Goal: Transaction & Acquisition: Book appointment/travel/reservation

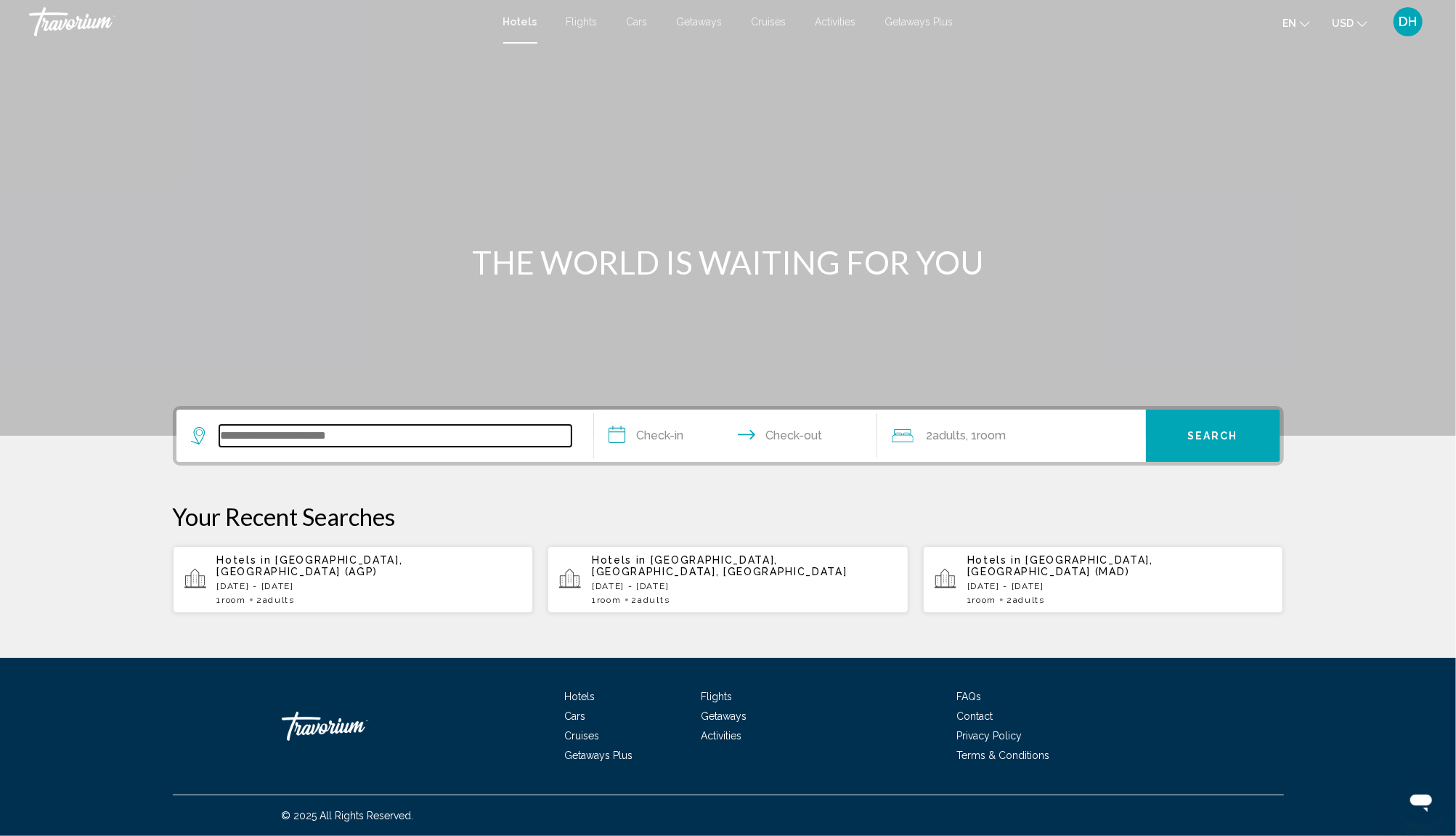
click at [261, 435] on input "Search widget" at bounding box center [396, 435] width 353 height 22
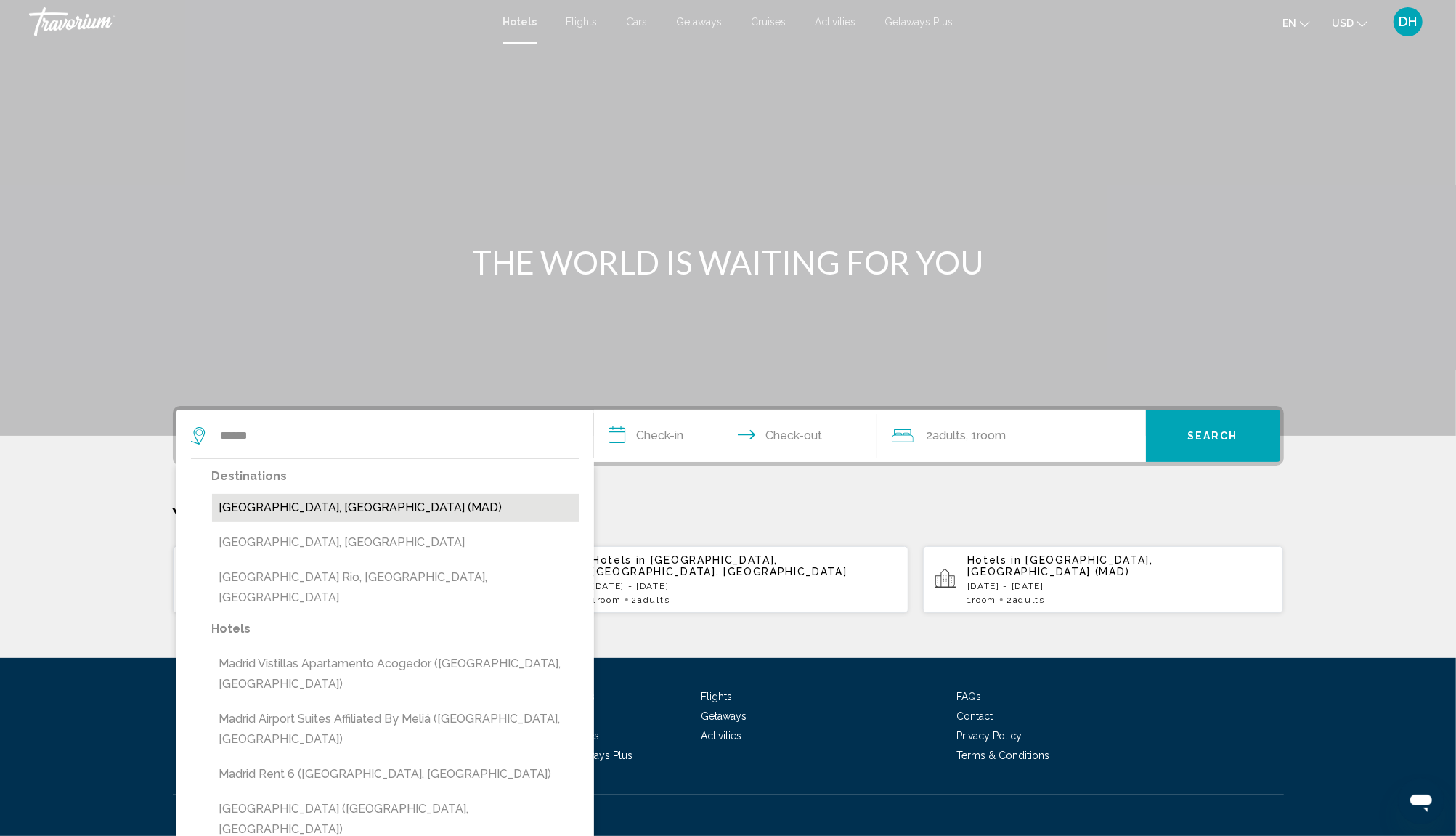
click at [343, 516] on button "[GEOGRAPHIC_DATA], [GEOGRAPHIC_DATA] (MAD)" at bounding box center [396, 507] width 368 height 27
type input "**********"
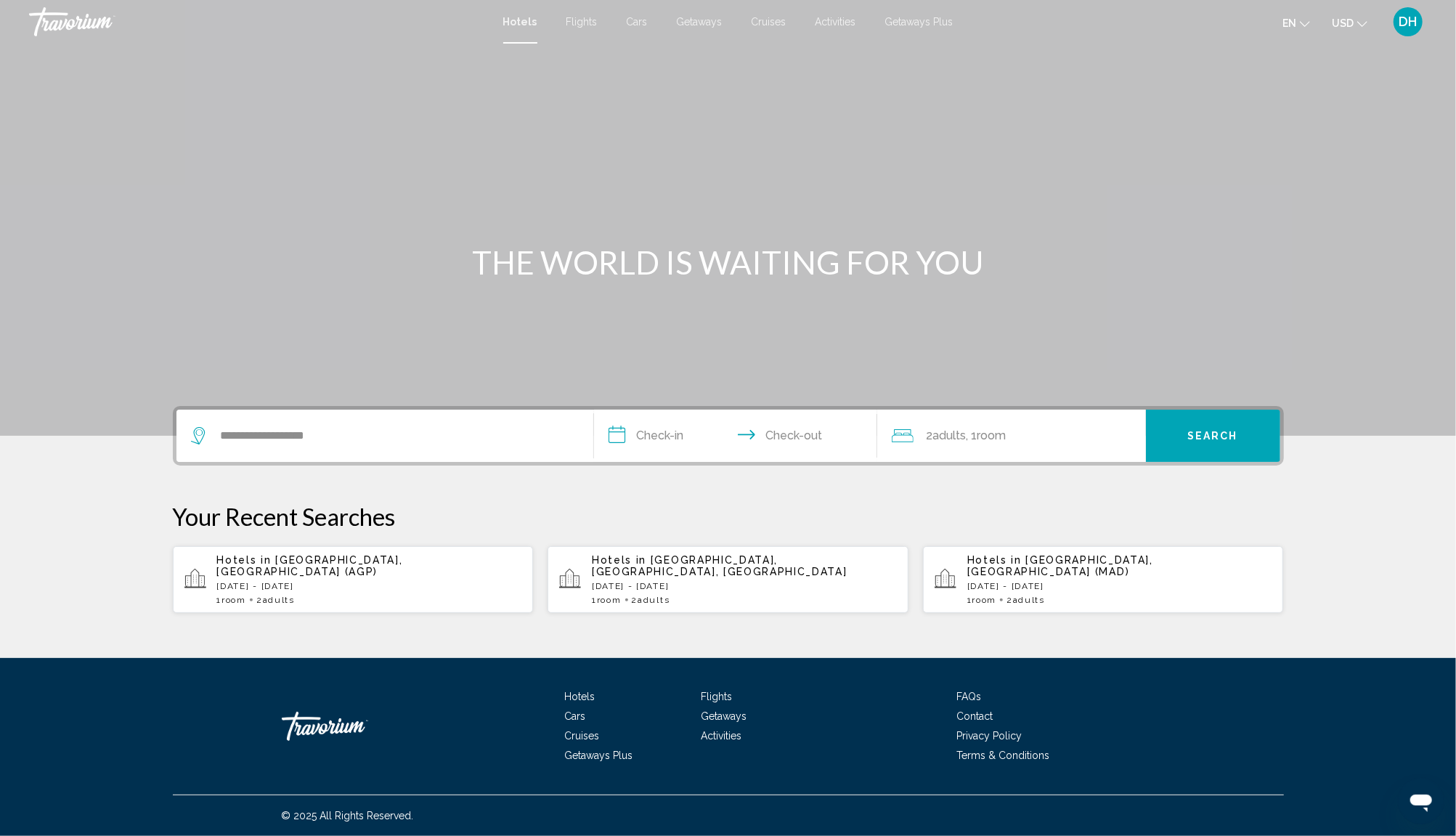
click at [672, 443] on input "**********" at bounding box center [739, 438] width 289 height 56
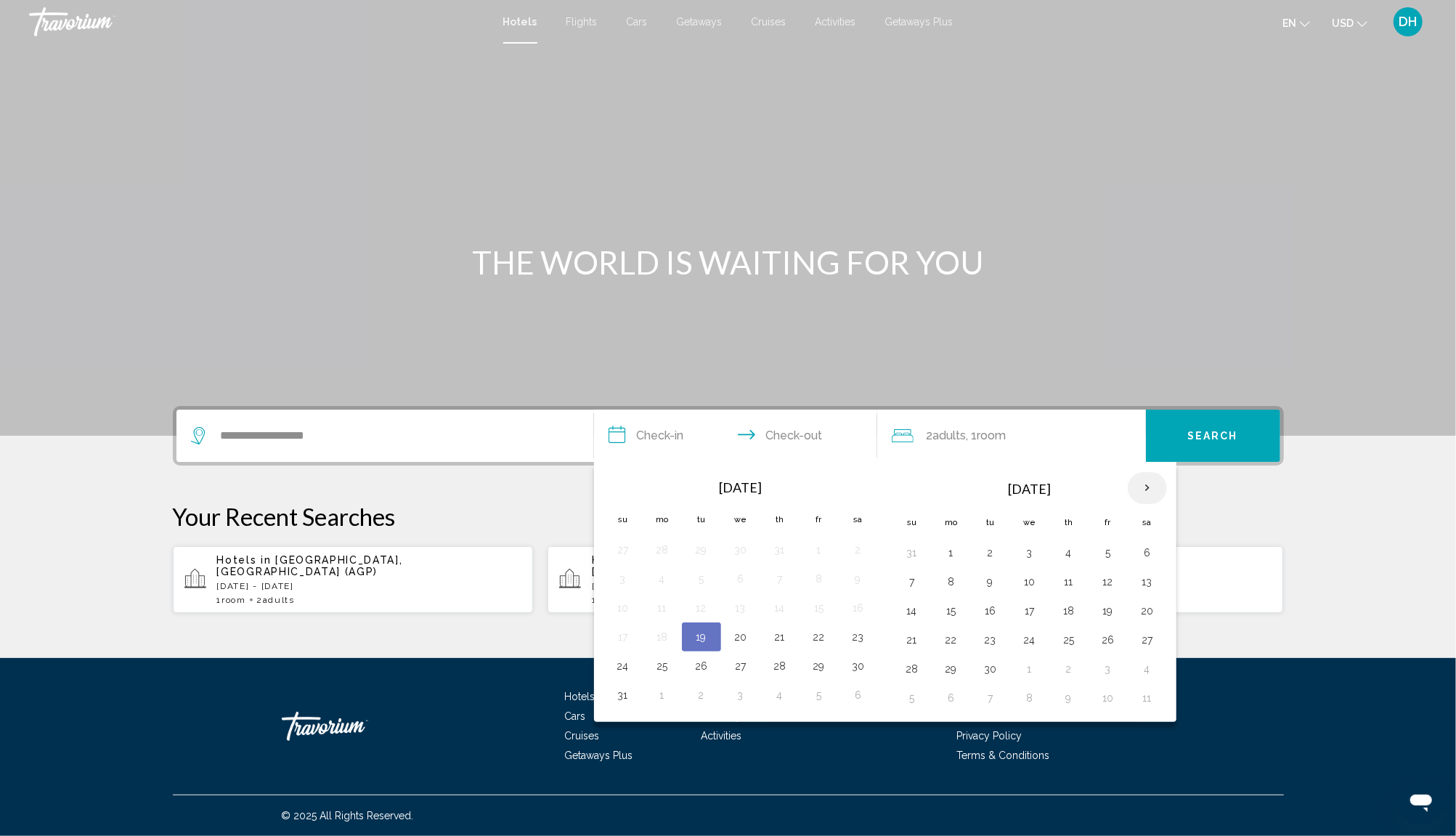
click at [1141, 482] on th "Next month" at bounding box center [1148, 488] width 39 height 32
click at [987, 606] on button "16" at bounding box center [990, 611] width 23 height 21
click at [1142, 596] on td "20" at bounding box center [1148, 610] width 39 height 29
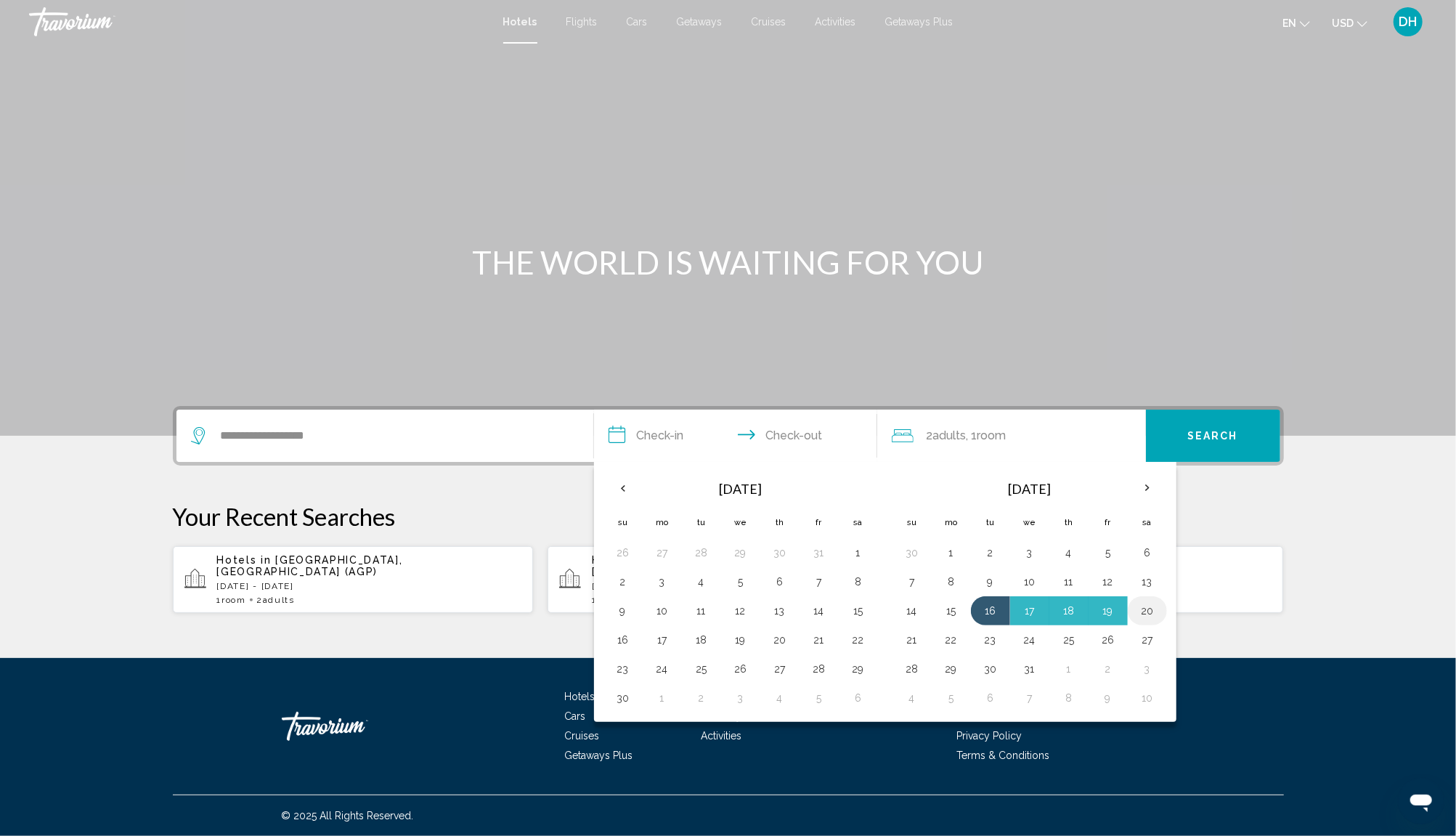
click at [1142, 596] on td "20" at bounding box center [1148, 610] width 39 height 29
click at [1239, 437] on button "Search" at bounding box center [1212, 436] width 134 height 52
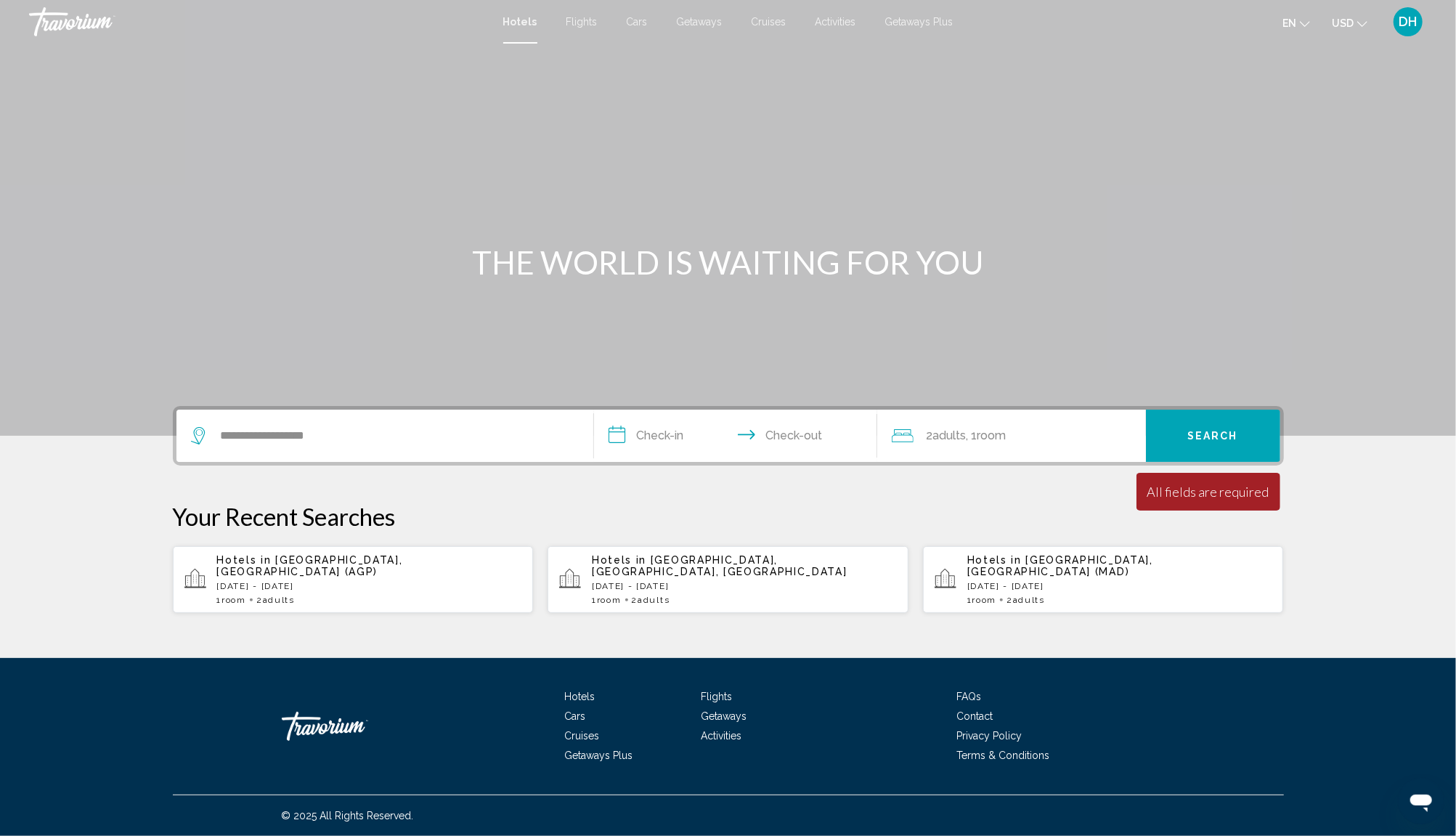
click at [670, 437] on input "**********" at bounding box center [739, 438] width 289 height 56
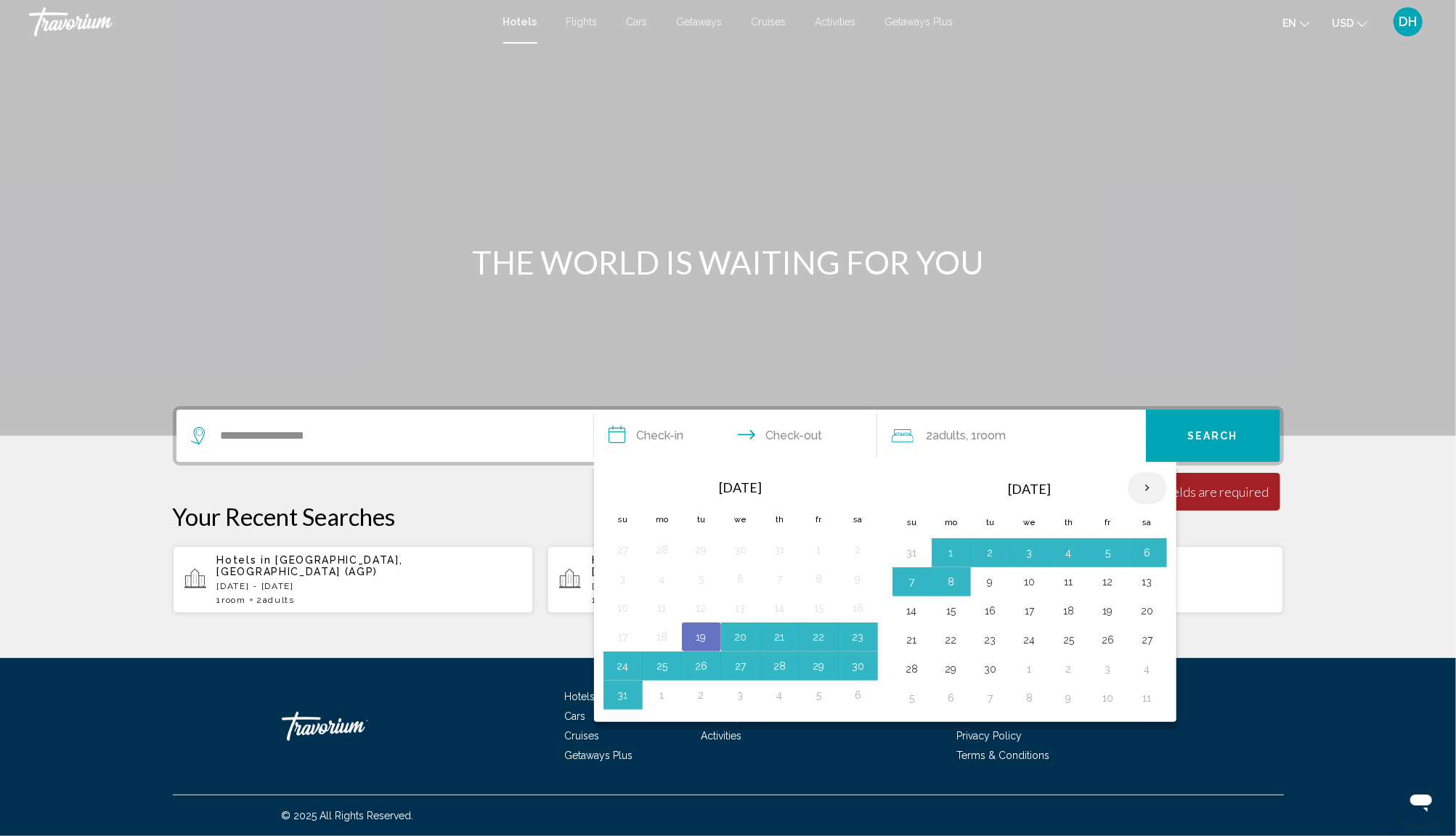
click at [1139, 482] on th "Next month" at bounding box center [1148, 488] width 39 height 32
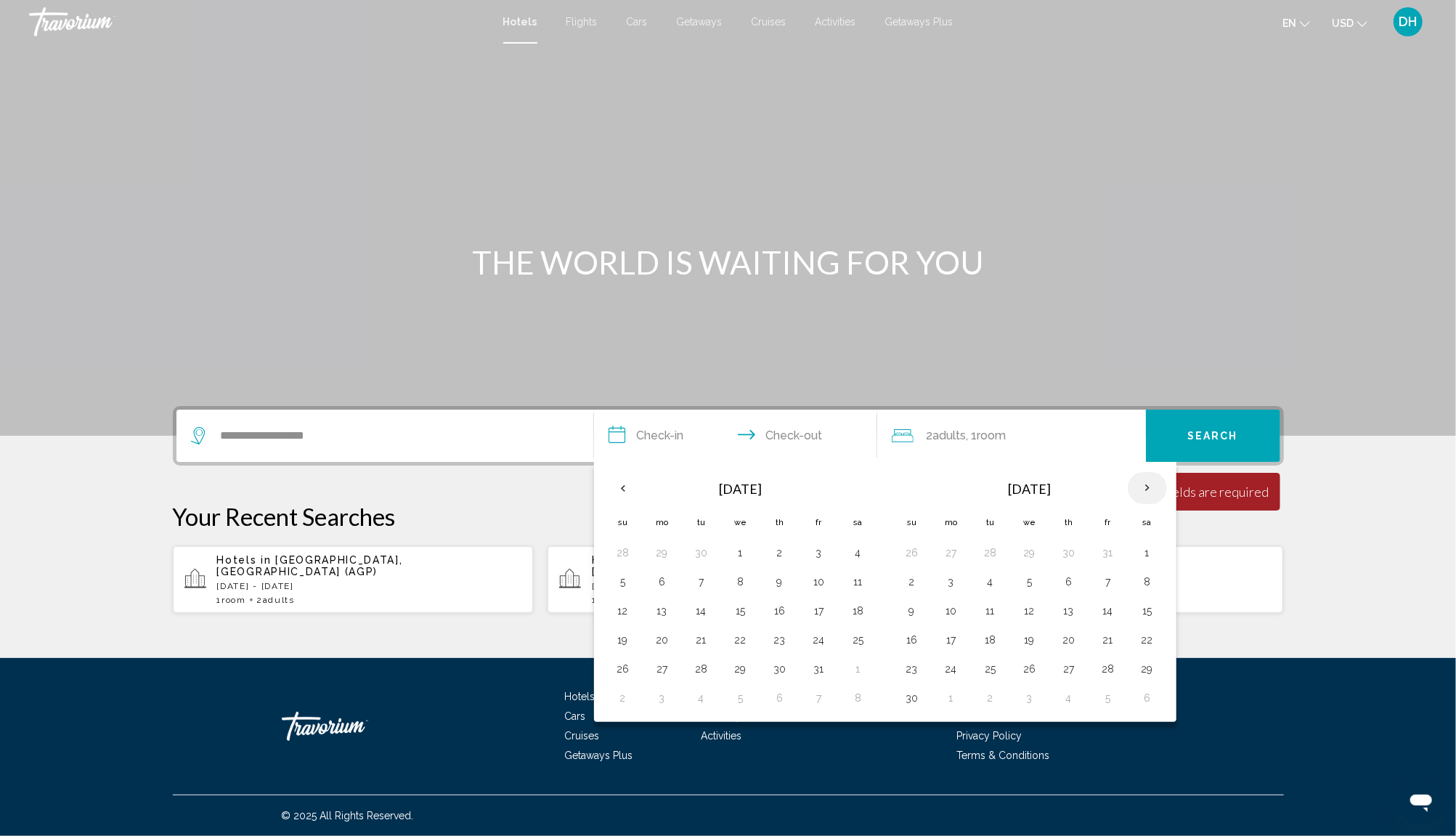
click at [1139, 482] on th "Next month" at bounding box center [1148, 488] width 39 height 32
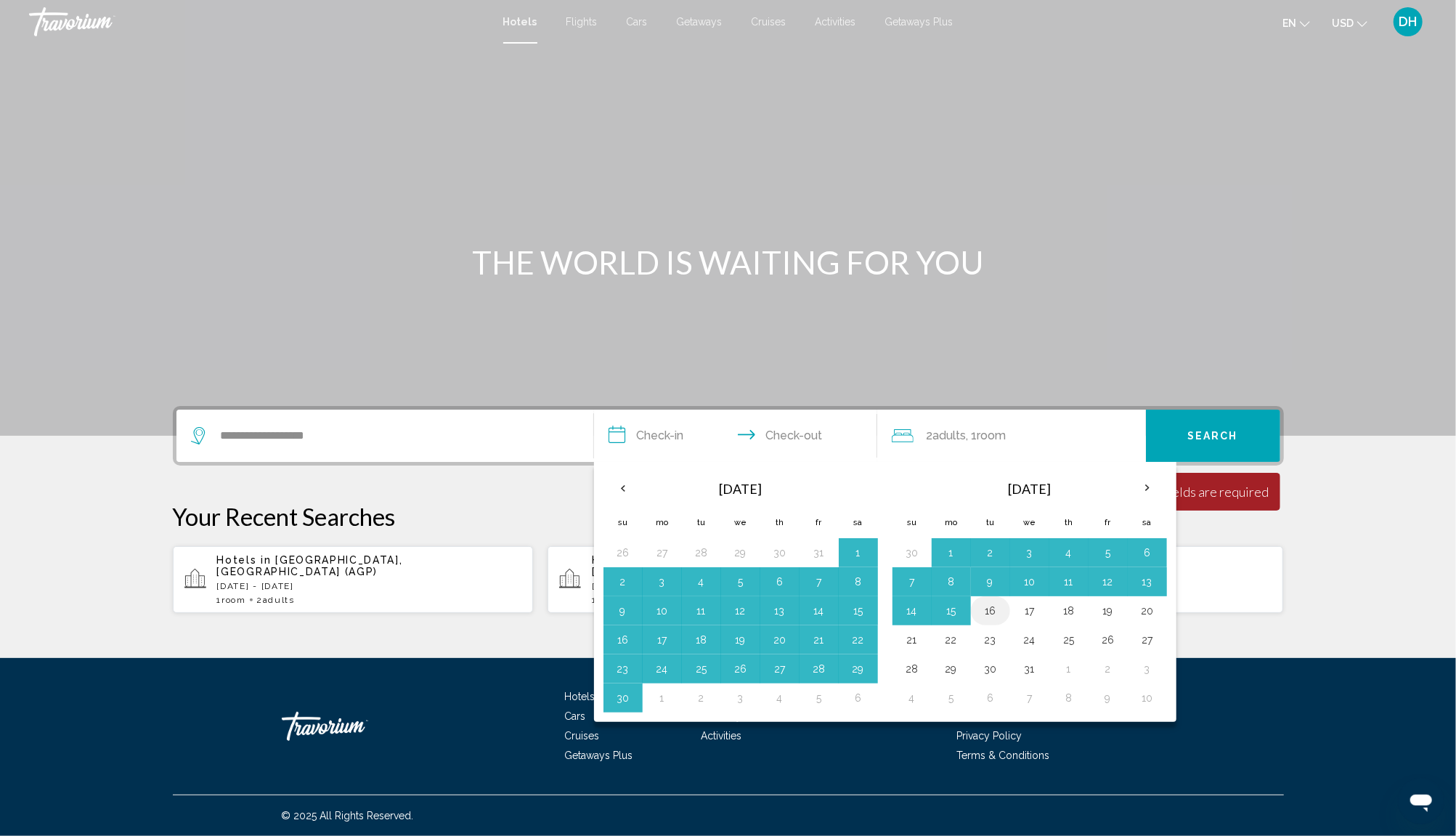
click at [994, 604] on button "16" at bounding box center [990, 611] width 23 height 21
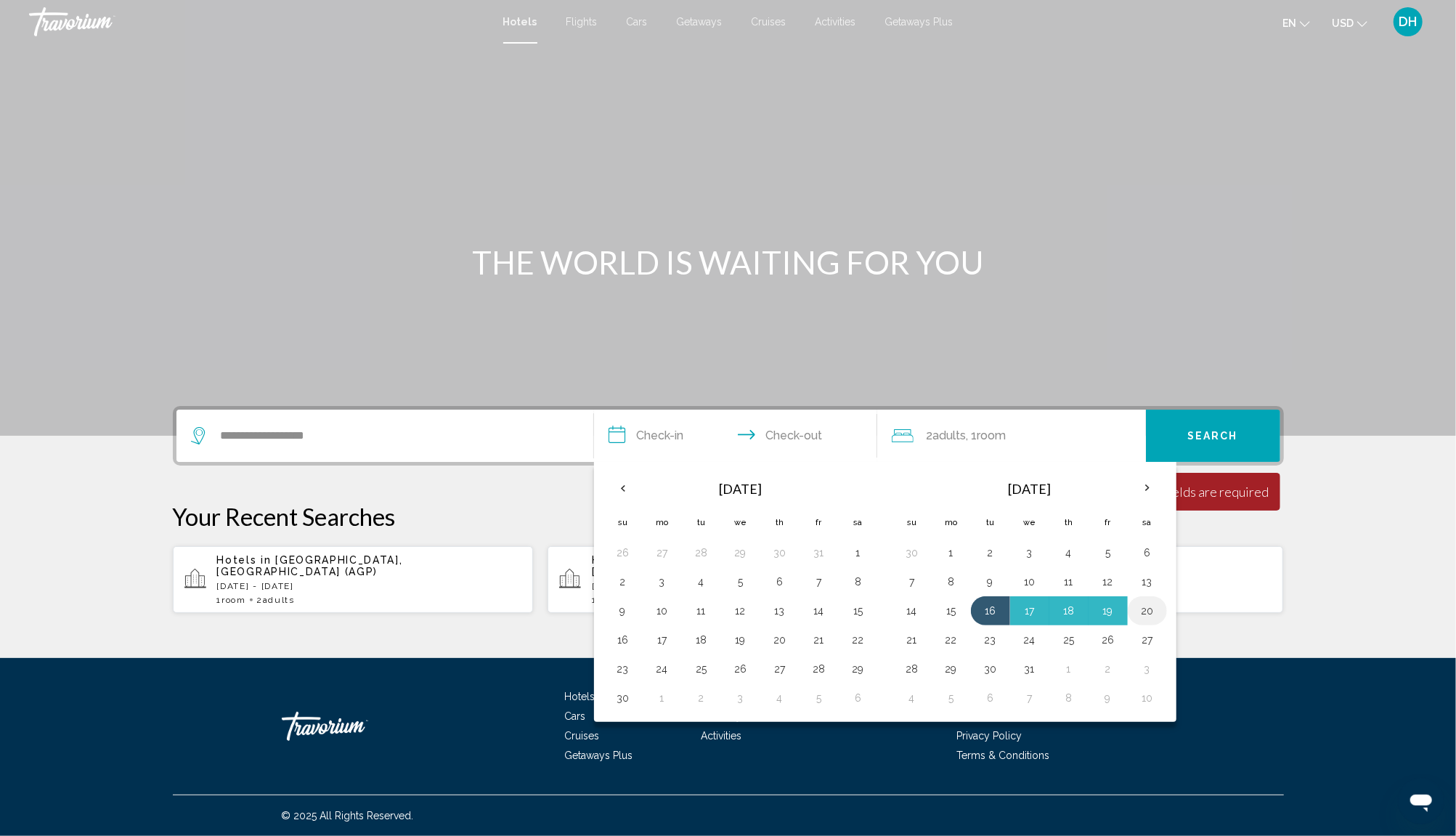
click at [1151, 601] on button "20" at bounding box center [1148, 611] width 23 height 21
type input "**********"
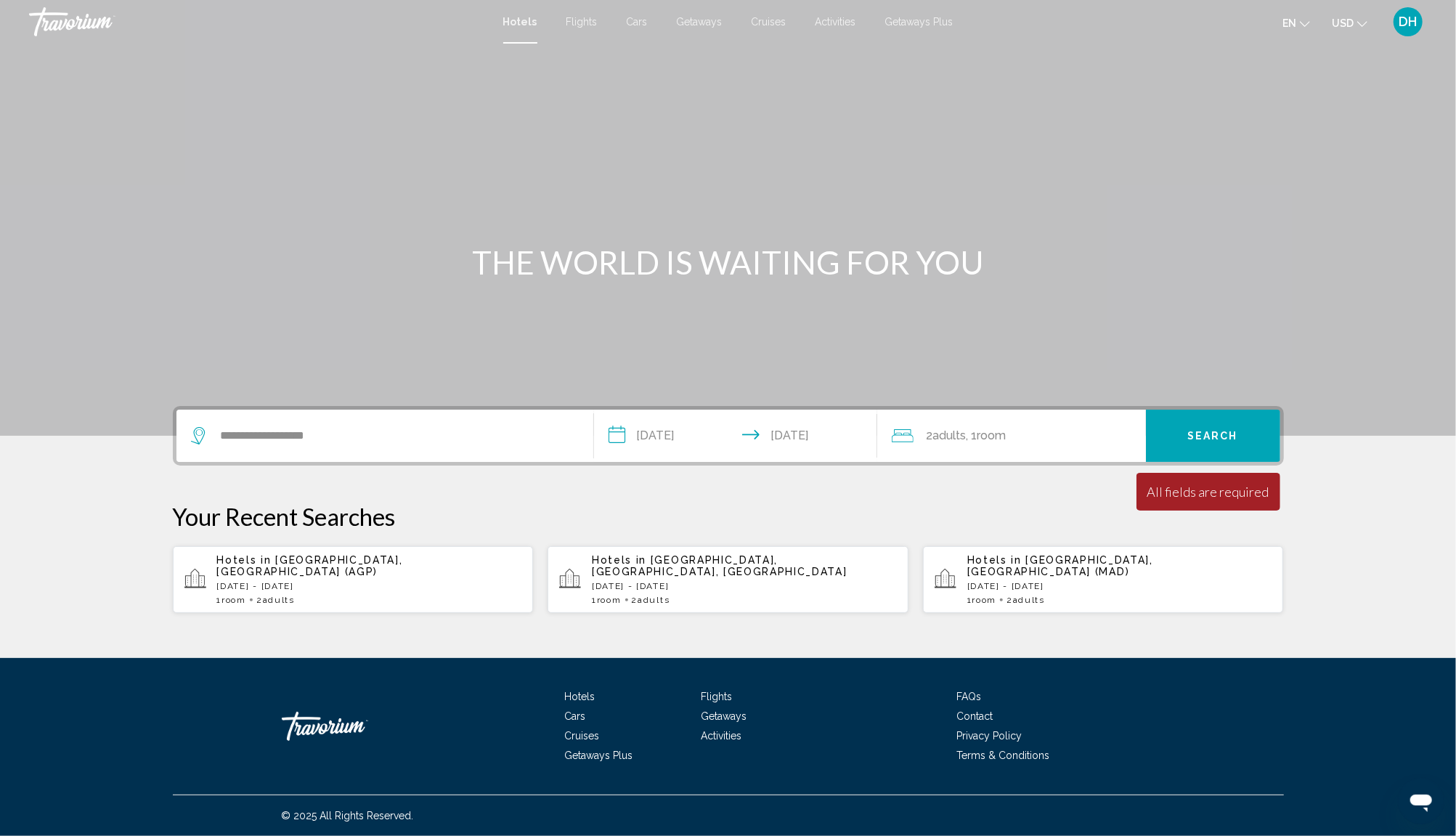
click at [1209, 437] on span "Search" at bounding box center [1213, 436] width 51 height 11
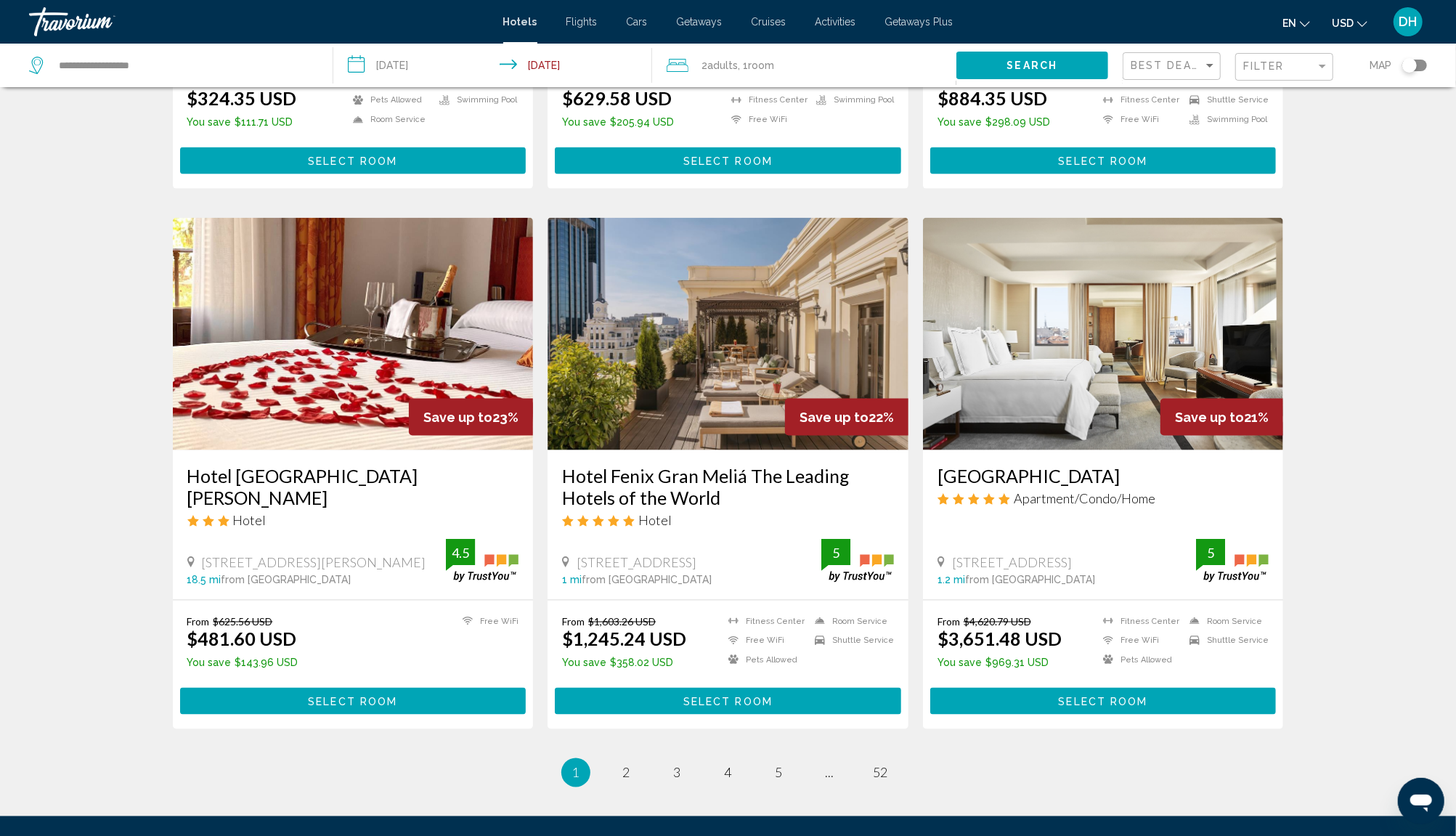
scroll to position [1652, 0]
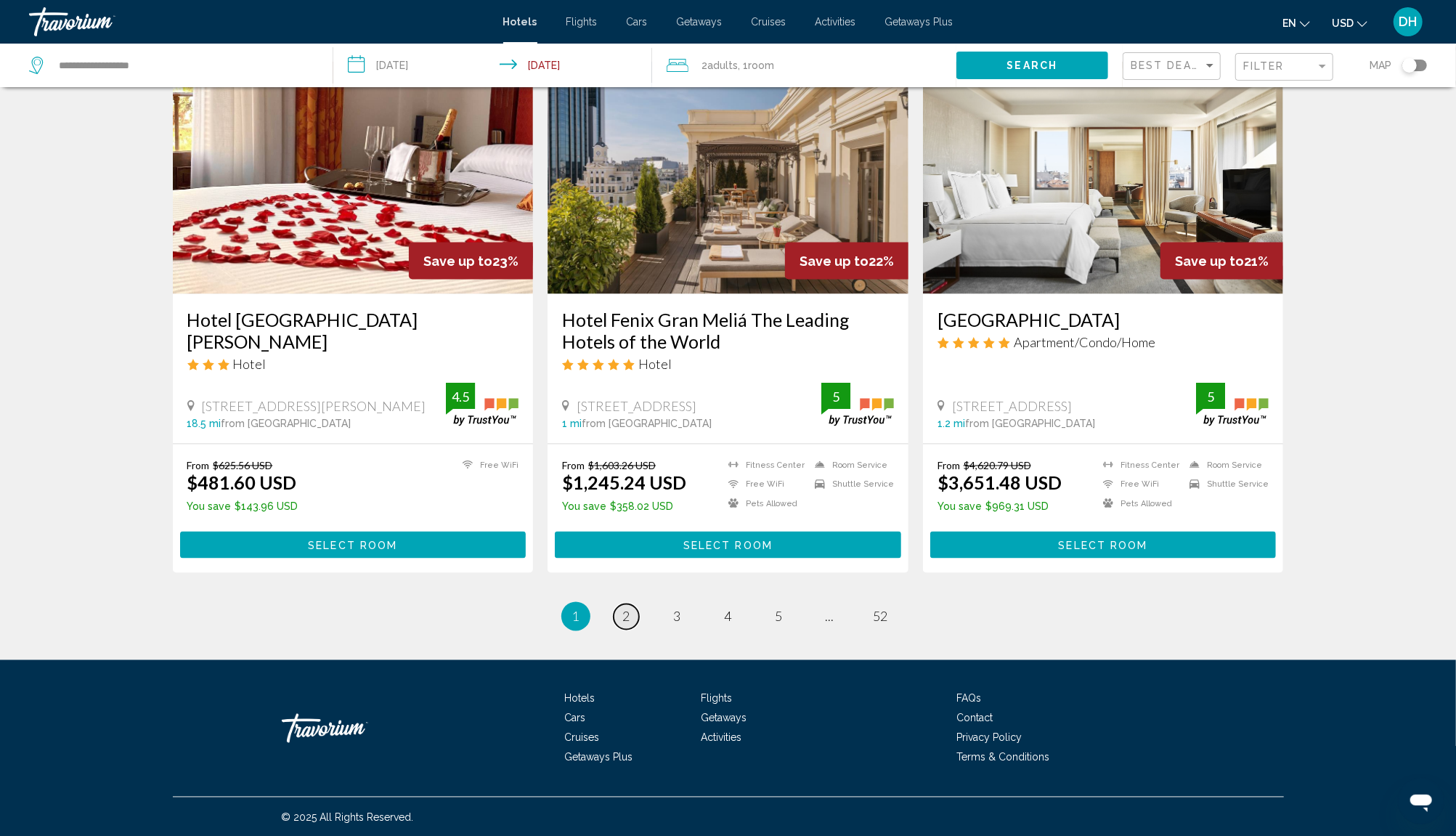
click at [623, 611] on span "2" at bounding box center [627, 616] width 8 height 16
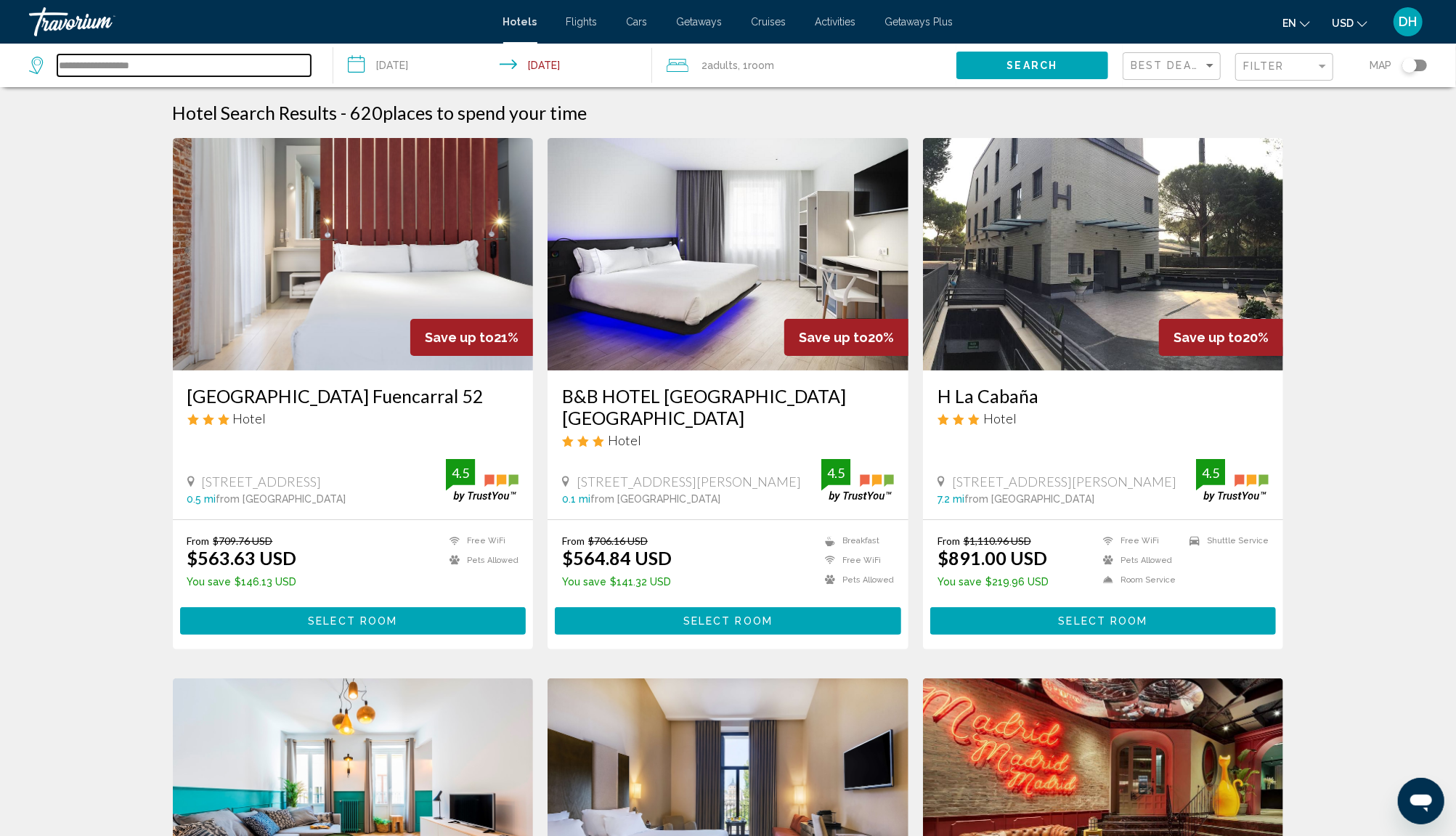
click at [180, 63] on input "**********" at bounding box center [184, 65] width 253 height 22
drag, startPoint x: 180, startPoint y: 63, endPoint x: 61, endPoint y: 59, distance: 119.1
click at [61, 59] on input "**********" at bounding box center [184, 65] width 253 height 22
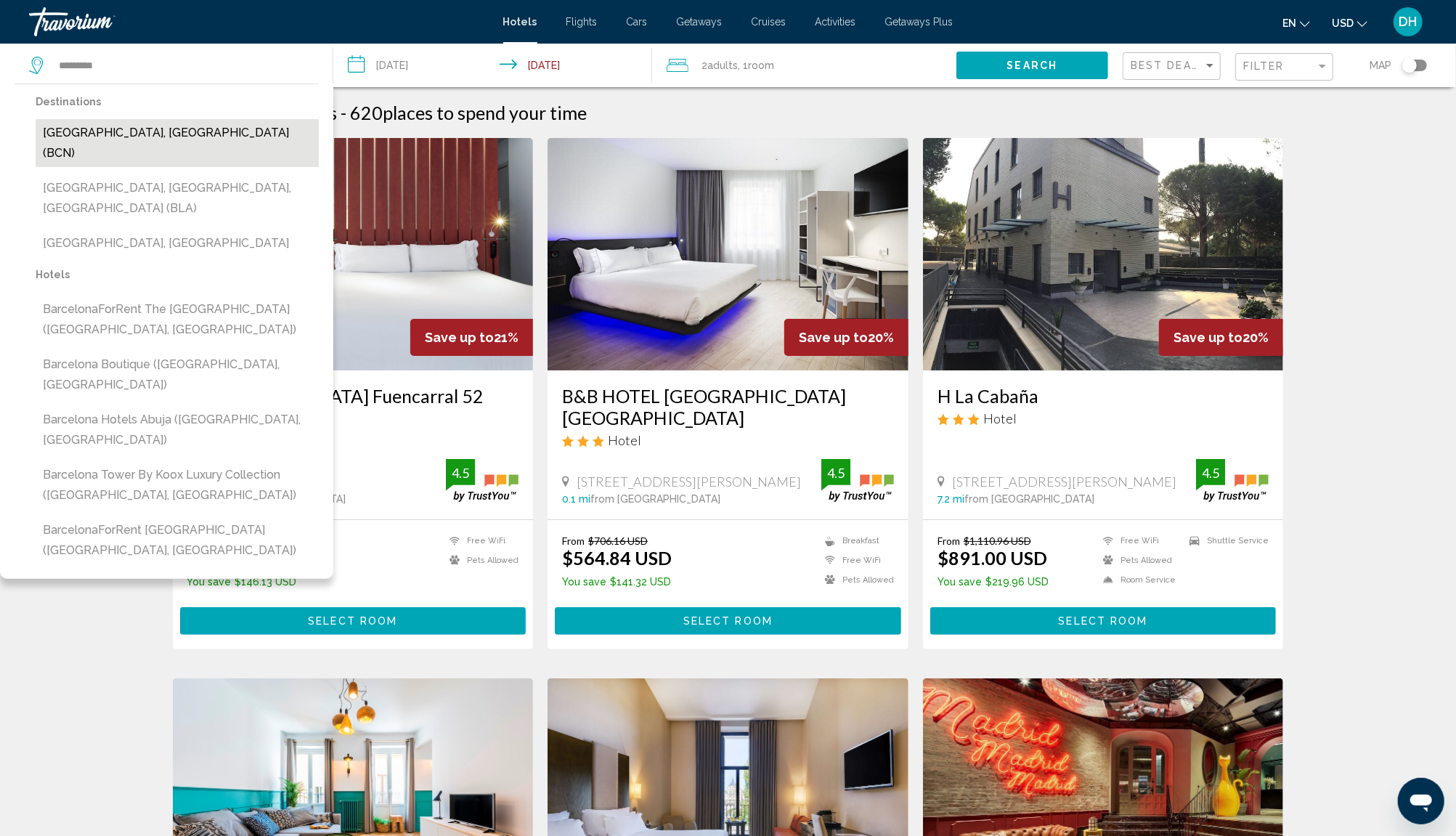
click at [147, 135] on button "[GEOGRAPHIC_DATA], [GEOGRAPHIC_DATA] (BCN)" at bounding box center [177, 142] width 283 height 48
type input "**********"
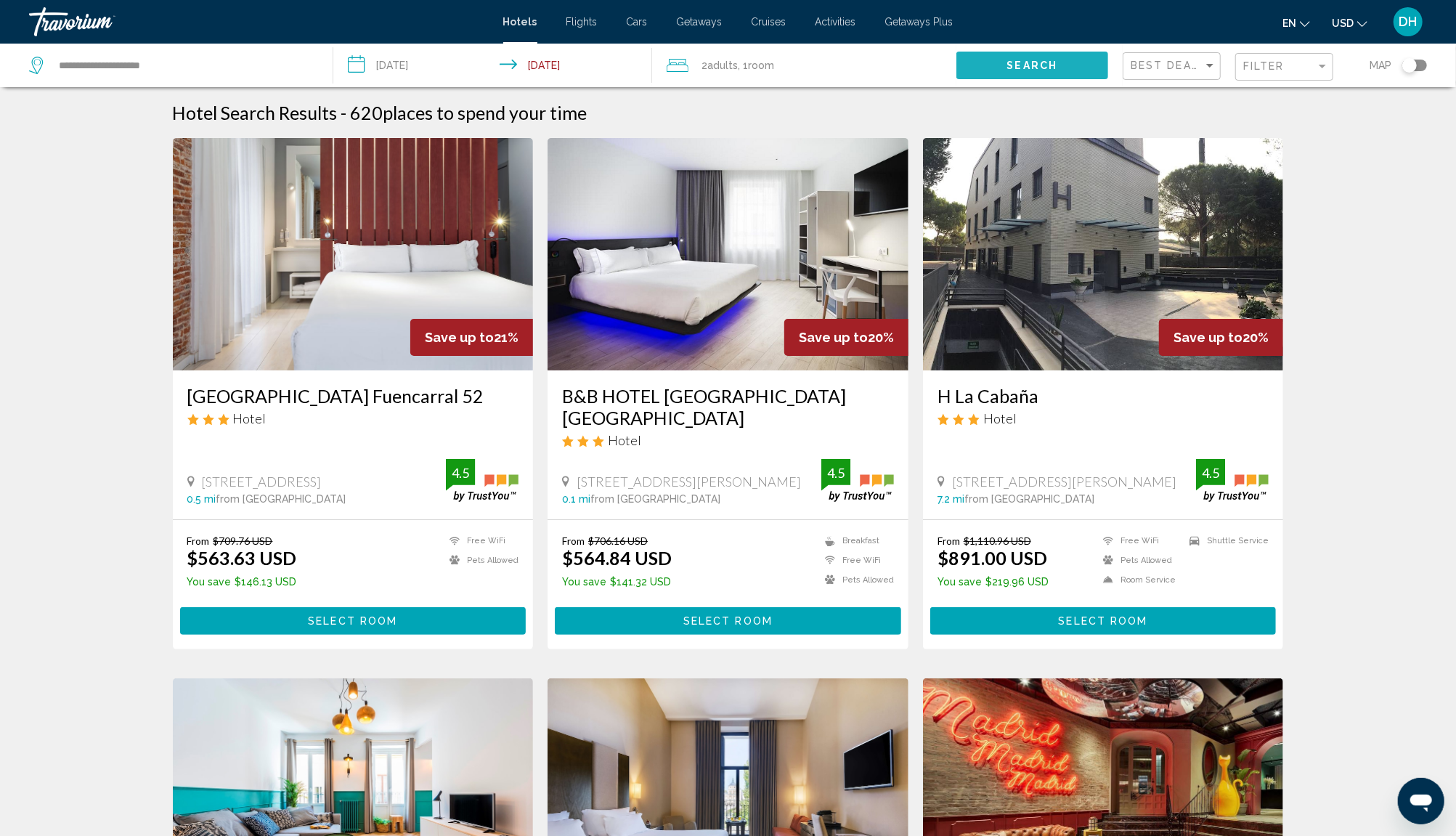
click at [1069, 63] on button "Search" at bounding box center [1032, 65] width 152 height 27
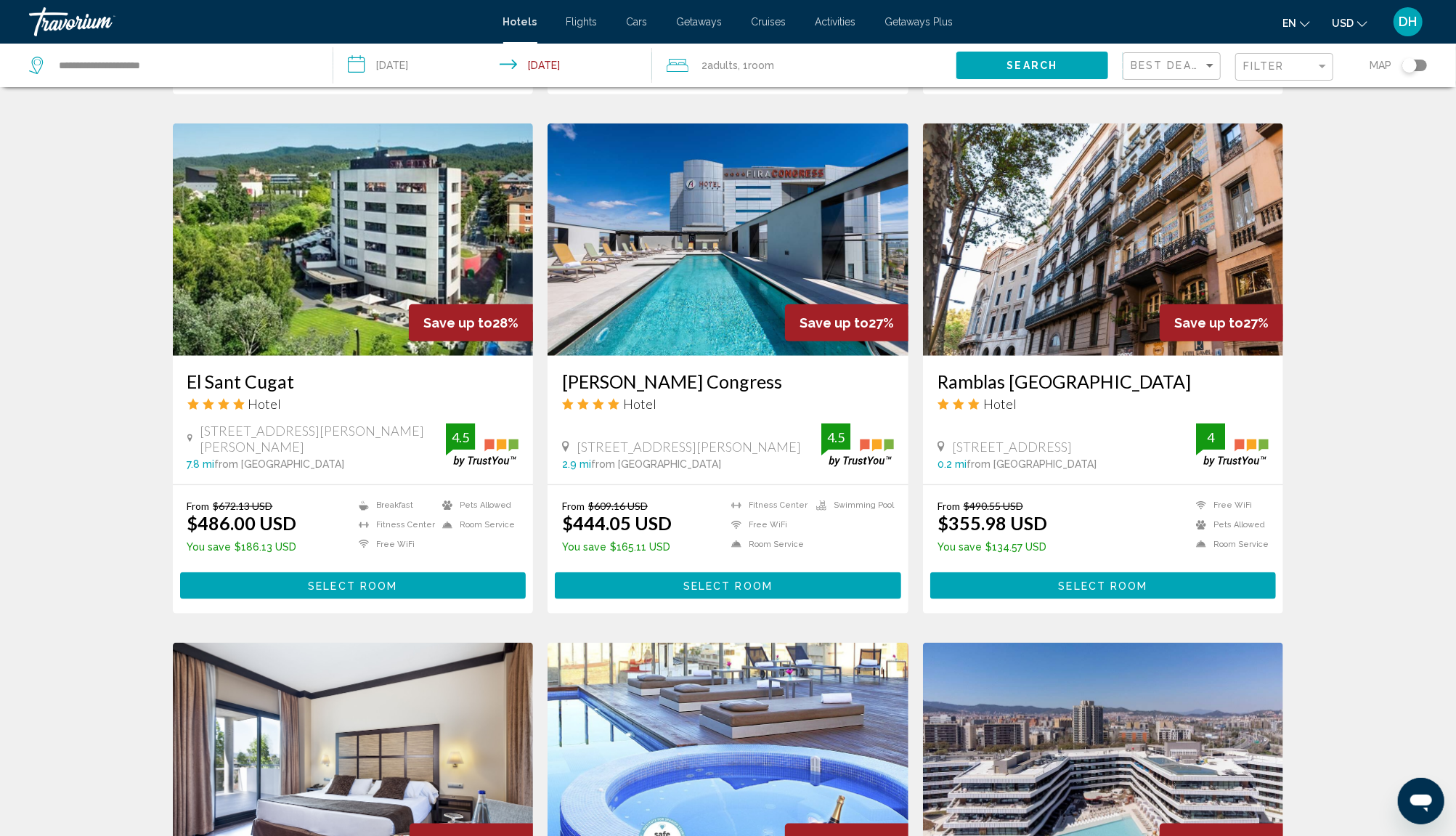
scroll to position [1006, 0]
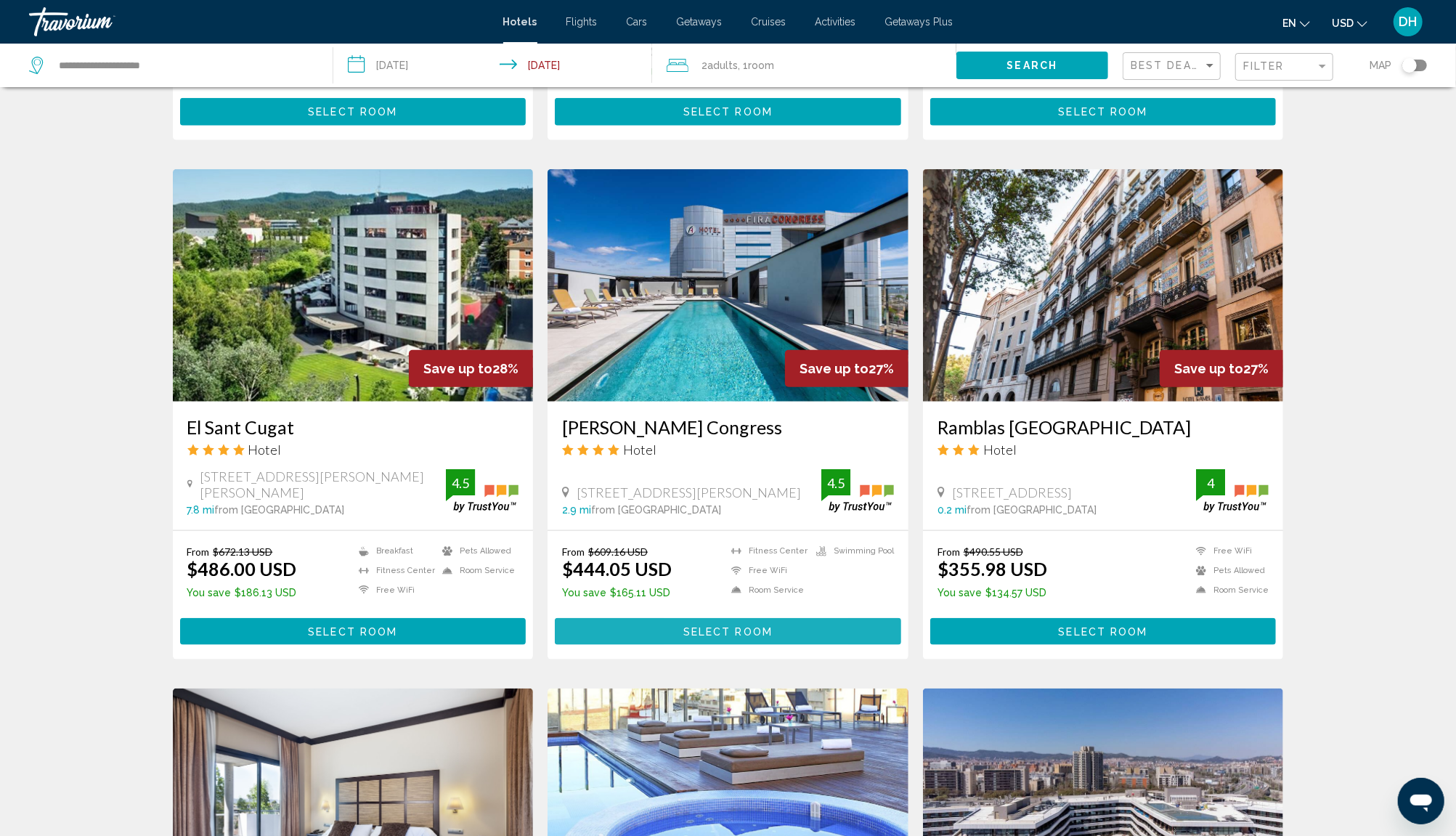
click at [691, 625] on span "Select Room" at bounding box center [728, 631] width 89 height 11
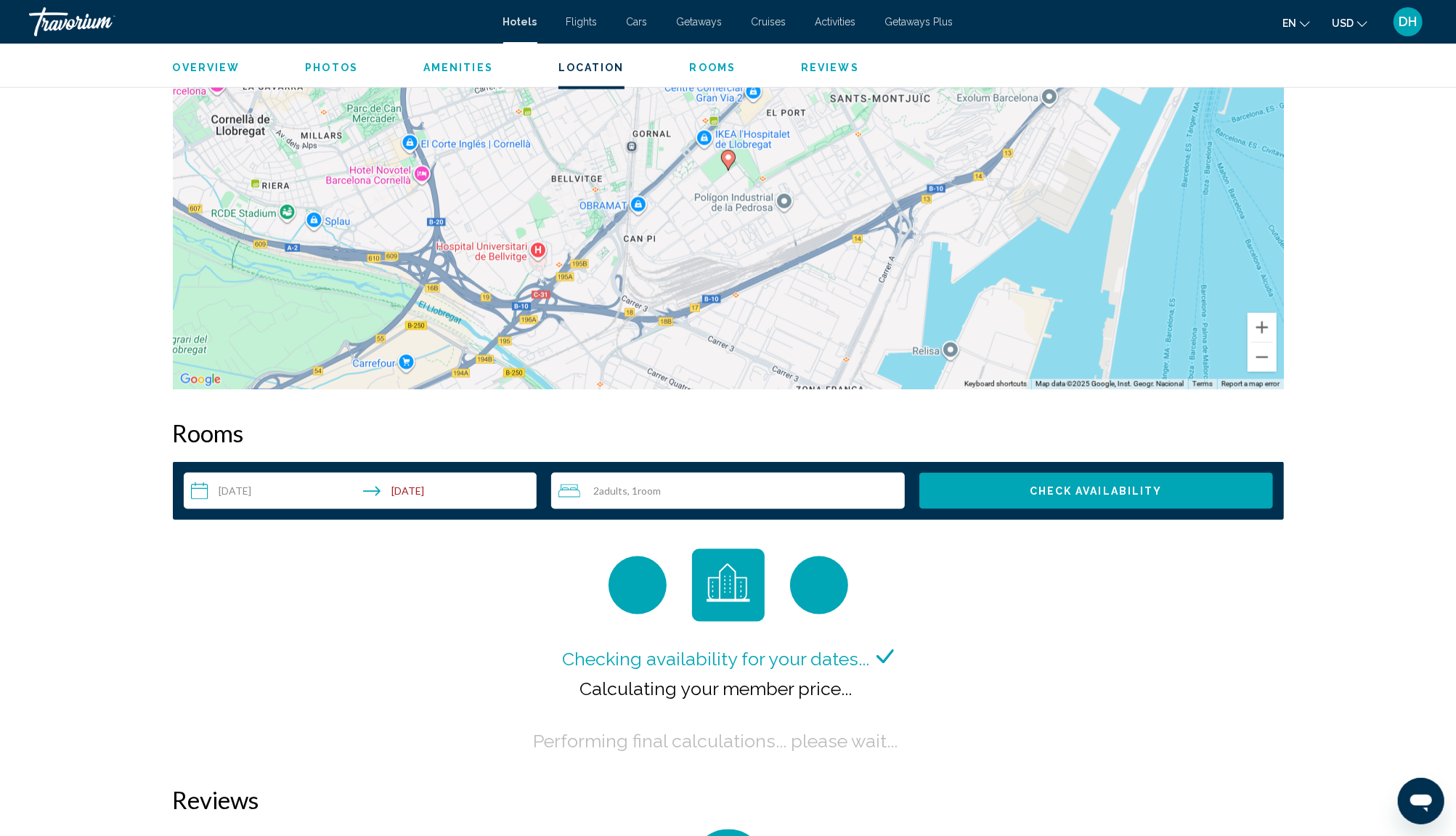
scroll to position [1510, 0]
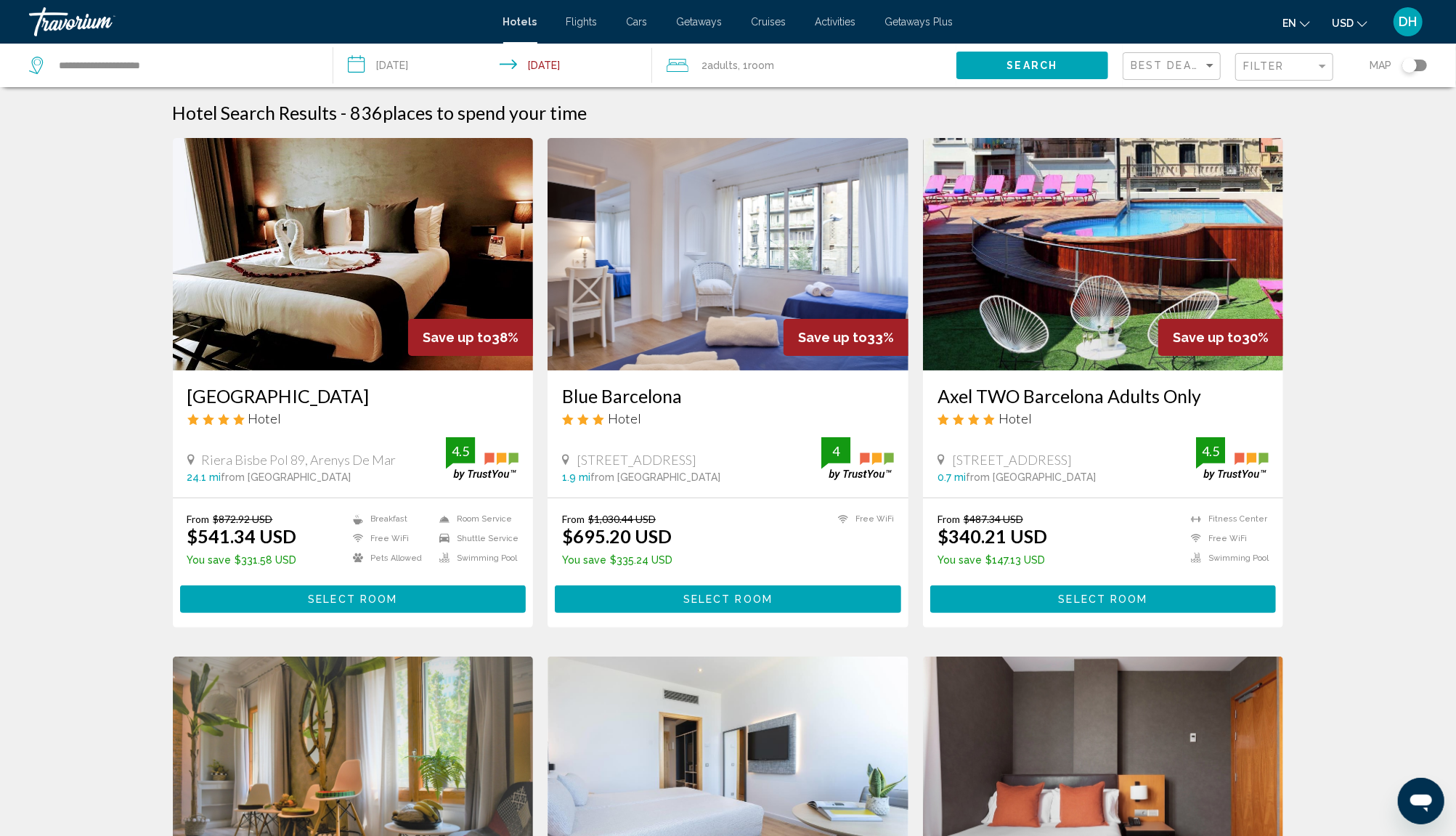
click at [1256, 56] on div "Filter" at bounding box center [1285, 67] width 85 height 27
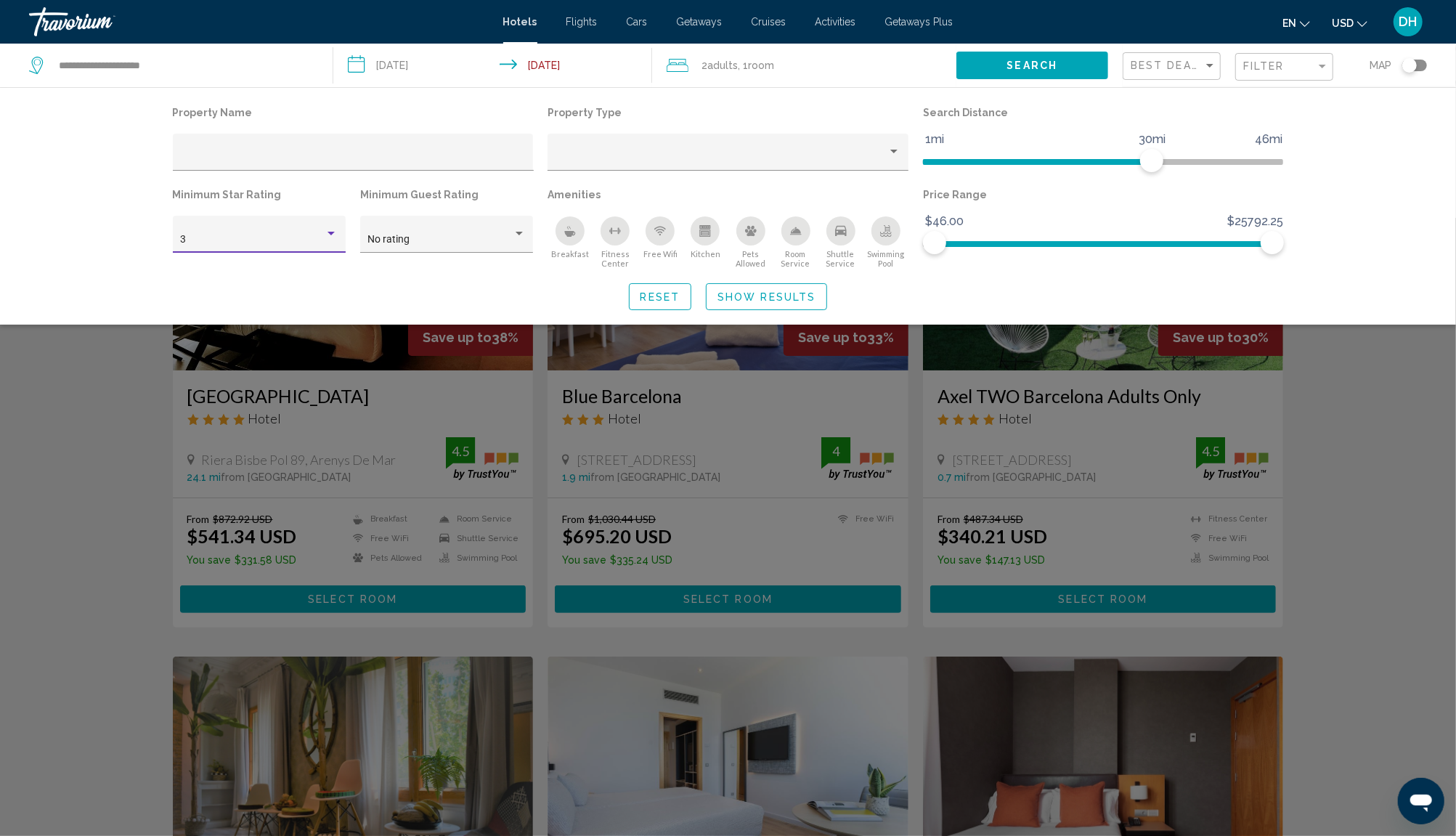
click at [290, 245] on div "3" at bounding box center [252, 239] width 144 height 11
click at [266, 276] on span "4" at bounding box center [259, 270] width 158 height 31
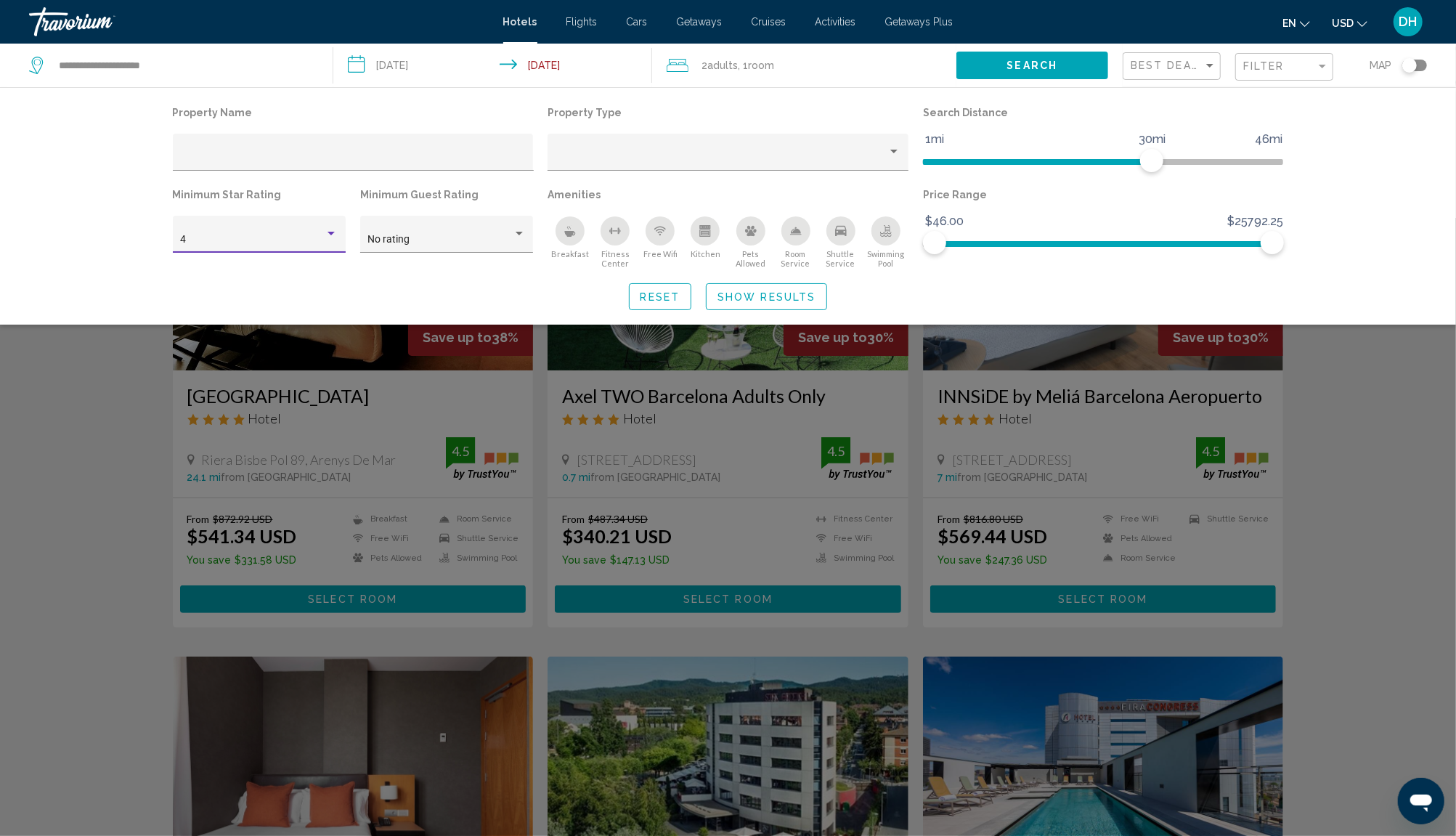
click at [779, 292] on span "Show Results" at bounding box center [766, 297] width 98 height 11
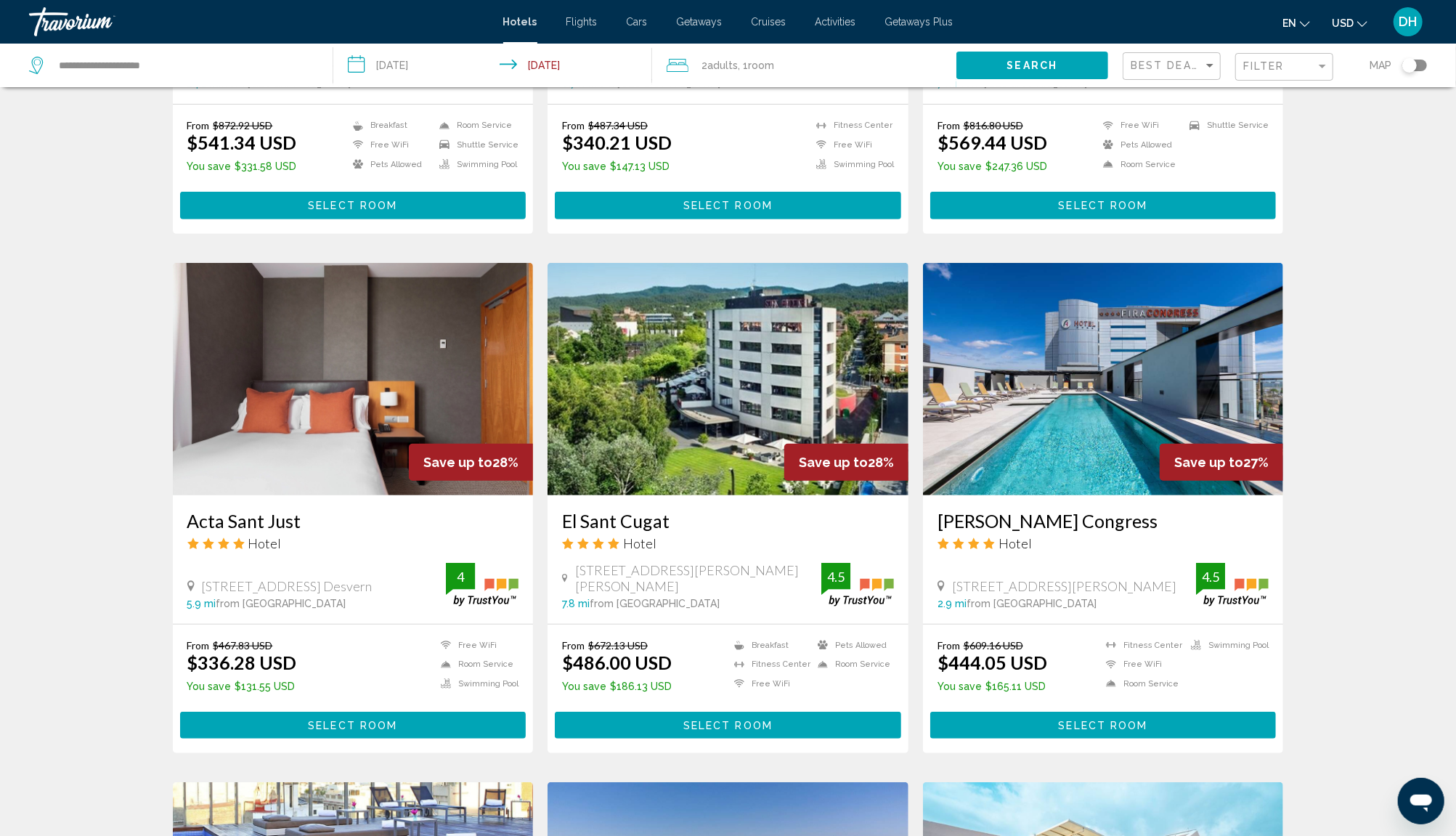
scroll to position [430, 0]
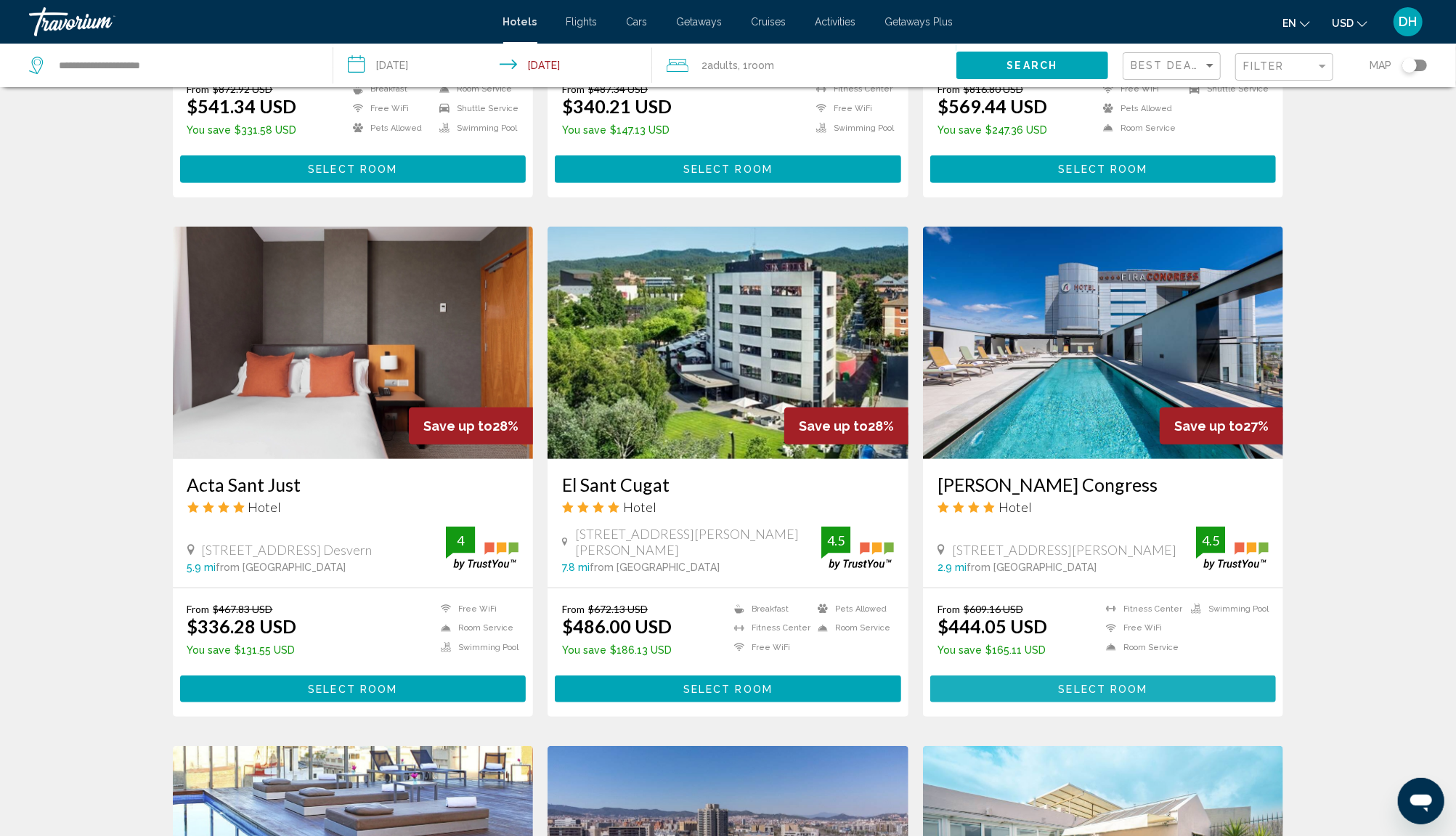
click at [1101, 684] on span "Select Room" at bounding box center [1103, 689] width 89 height 11
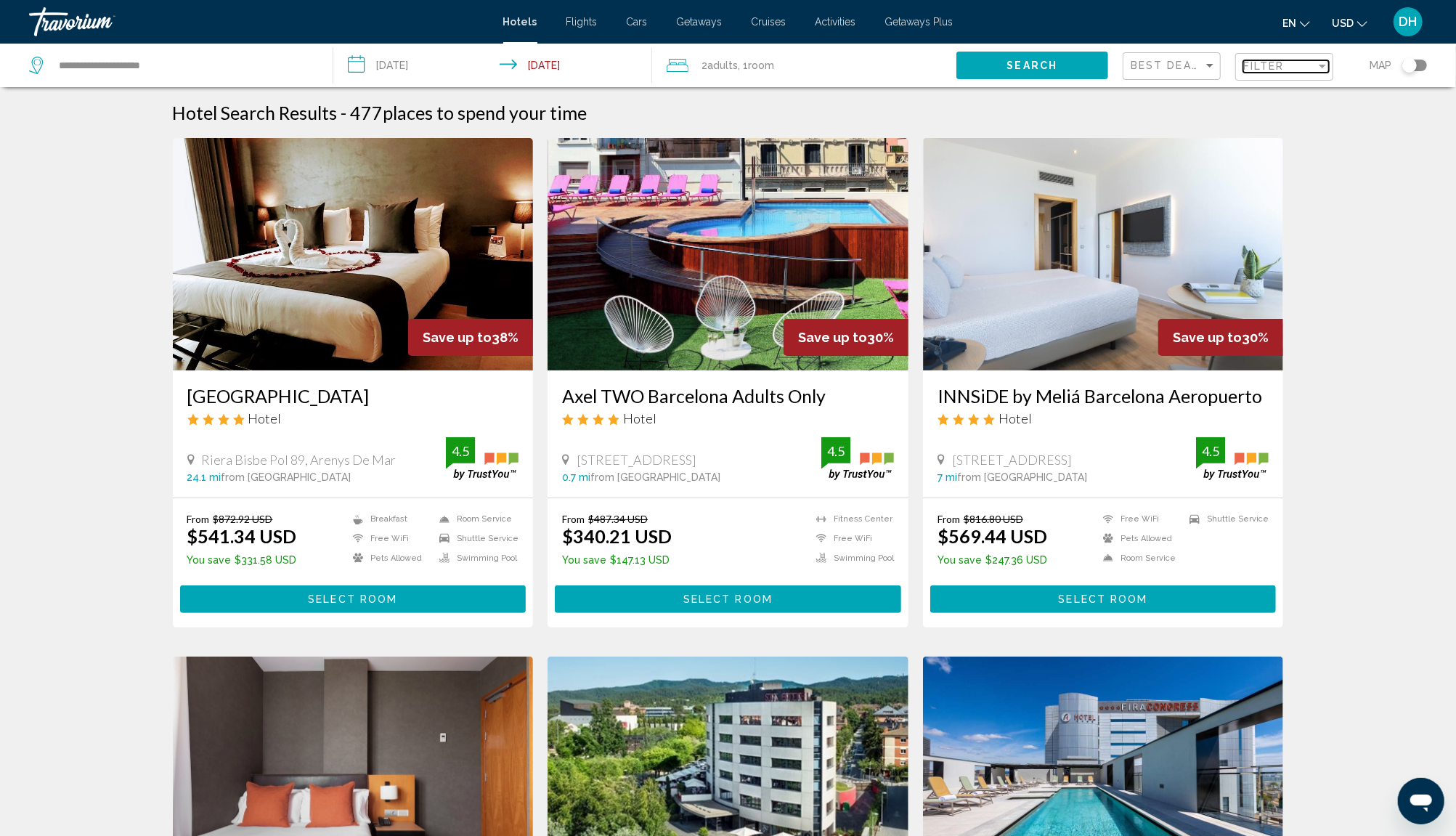
click at [1255, 63] on span "Filter" at bounding box center [1264, 66] width 41 height 11
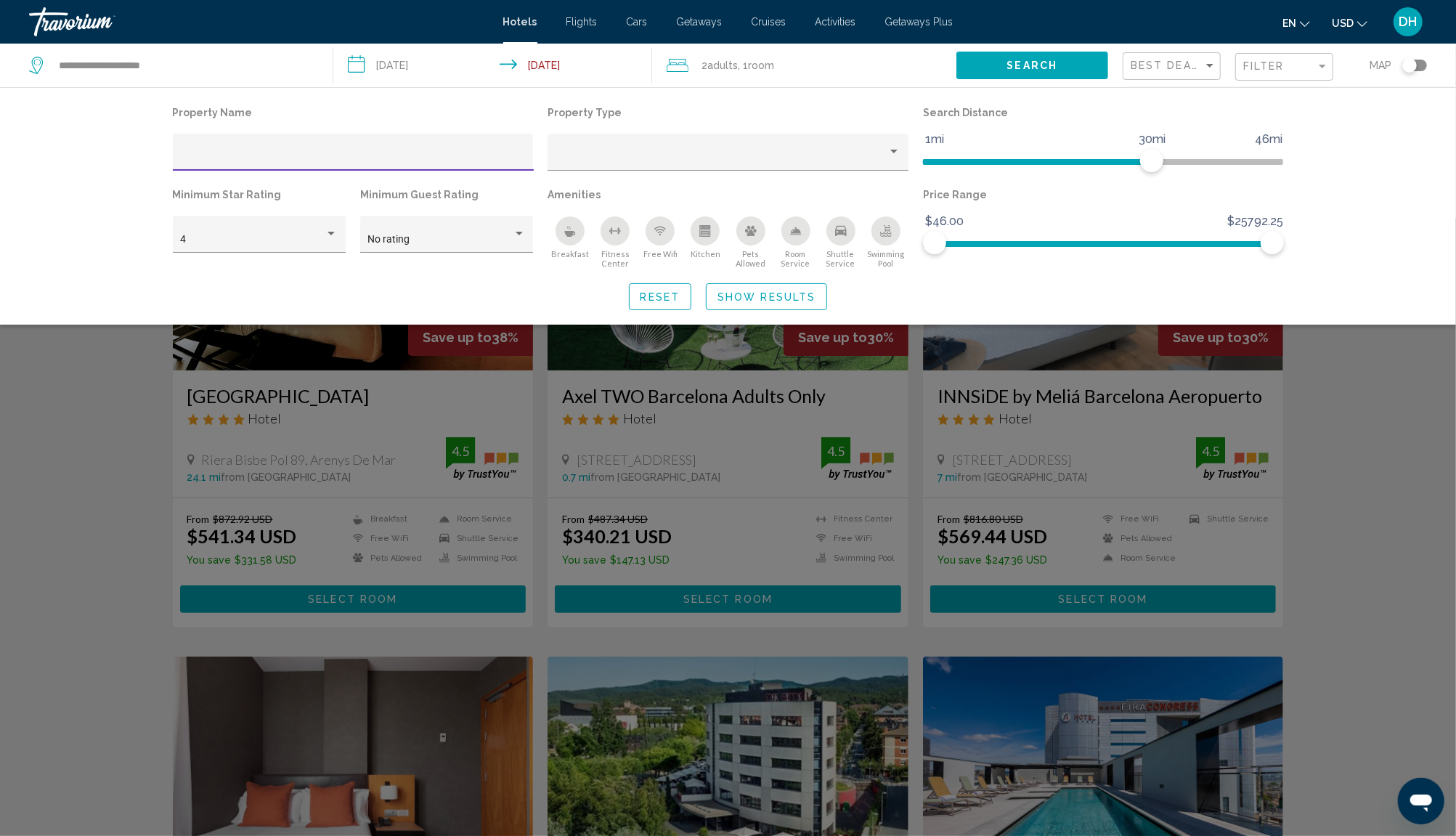
click at [256, 160] on input "Hotel Filters" at bounding box center [353, 157] width 346 height 11
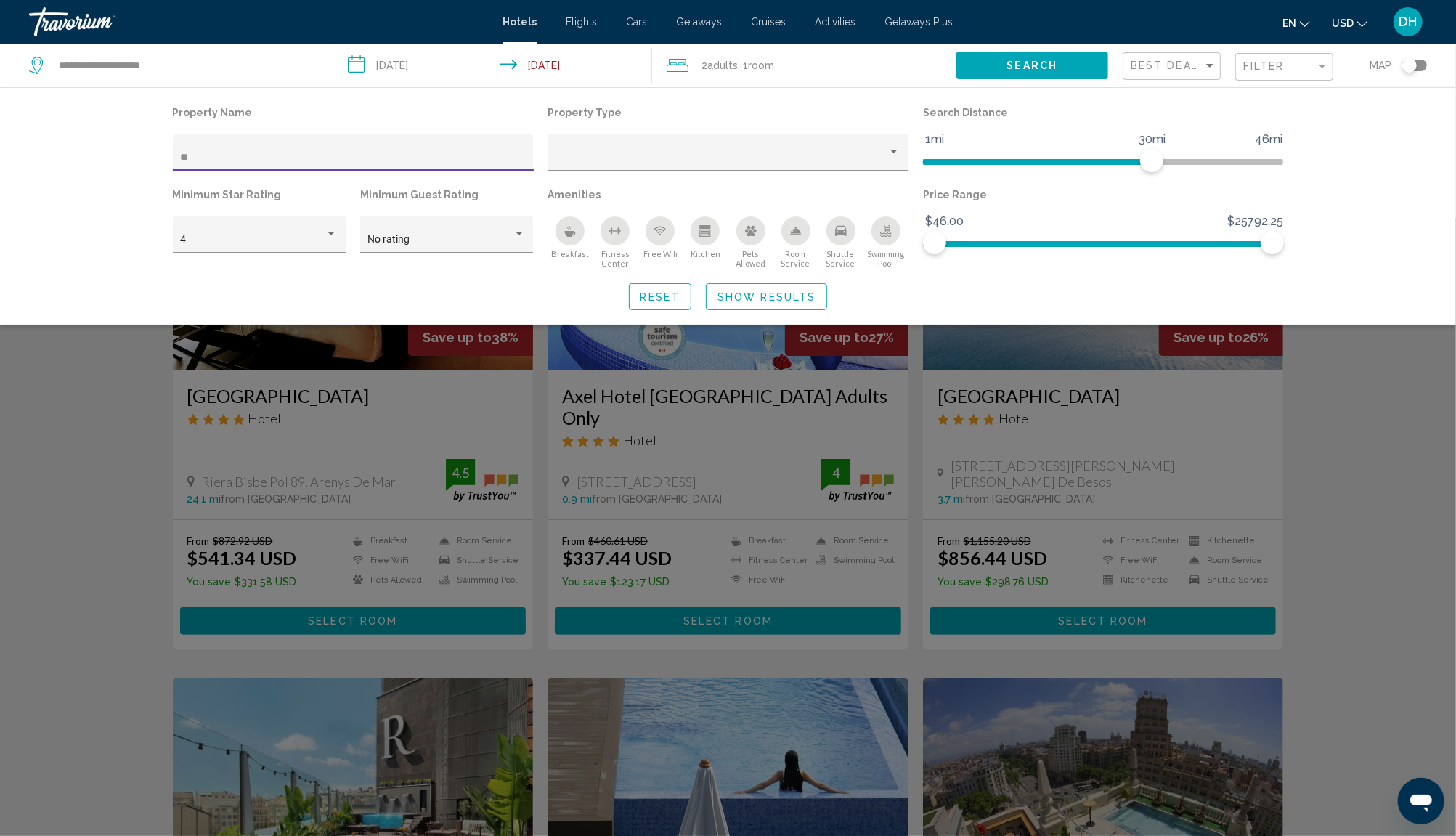
type input "*"
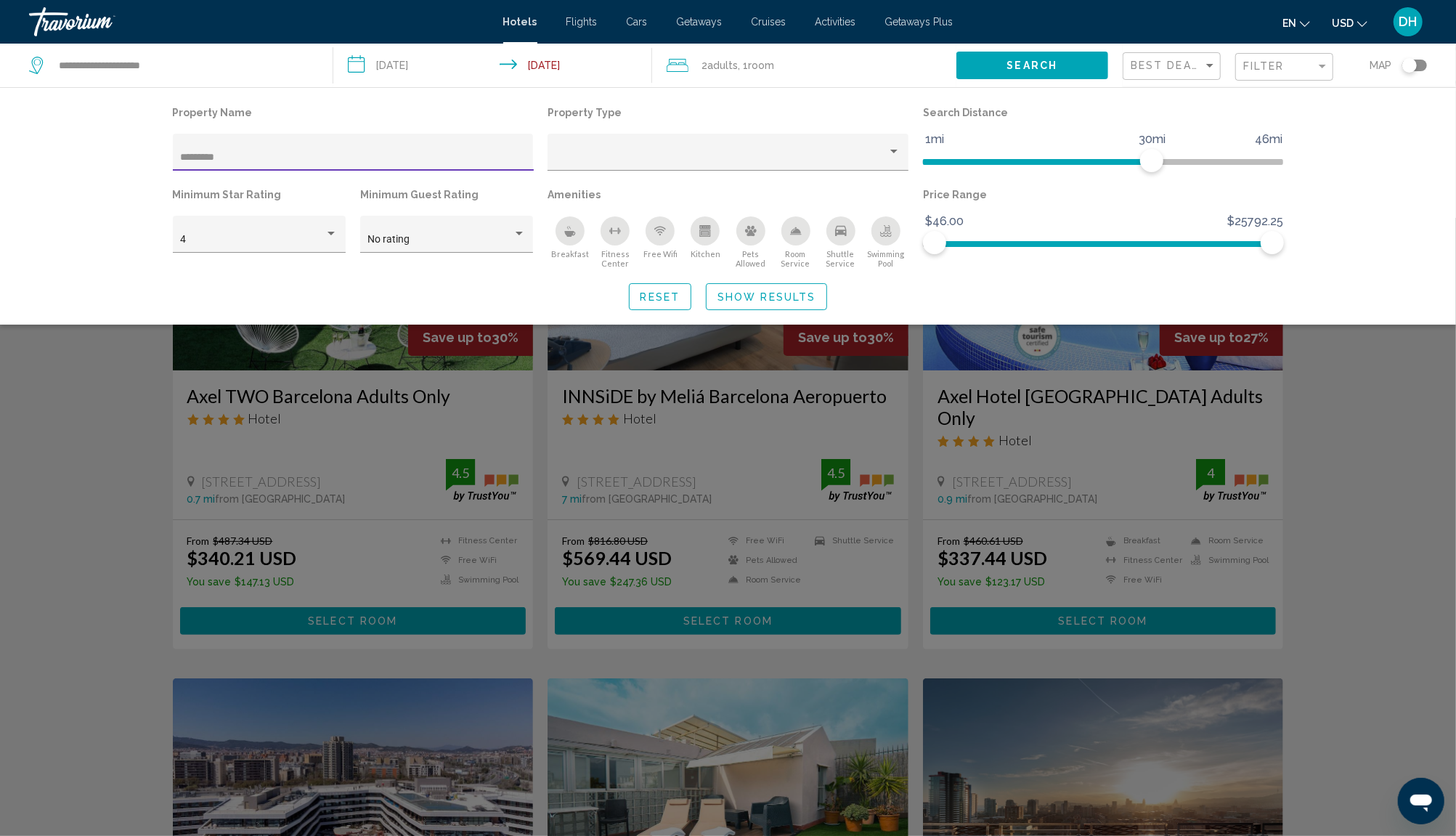
type input "*********"
click at [130, 444] on div "Search widget" at bounding box center [728, 526] width 1456 height 618
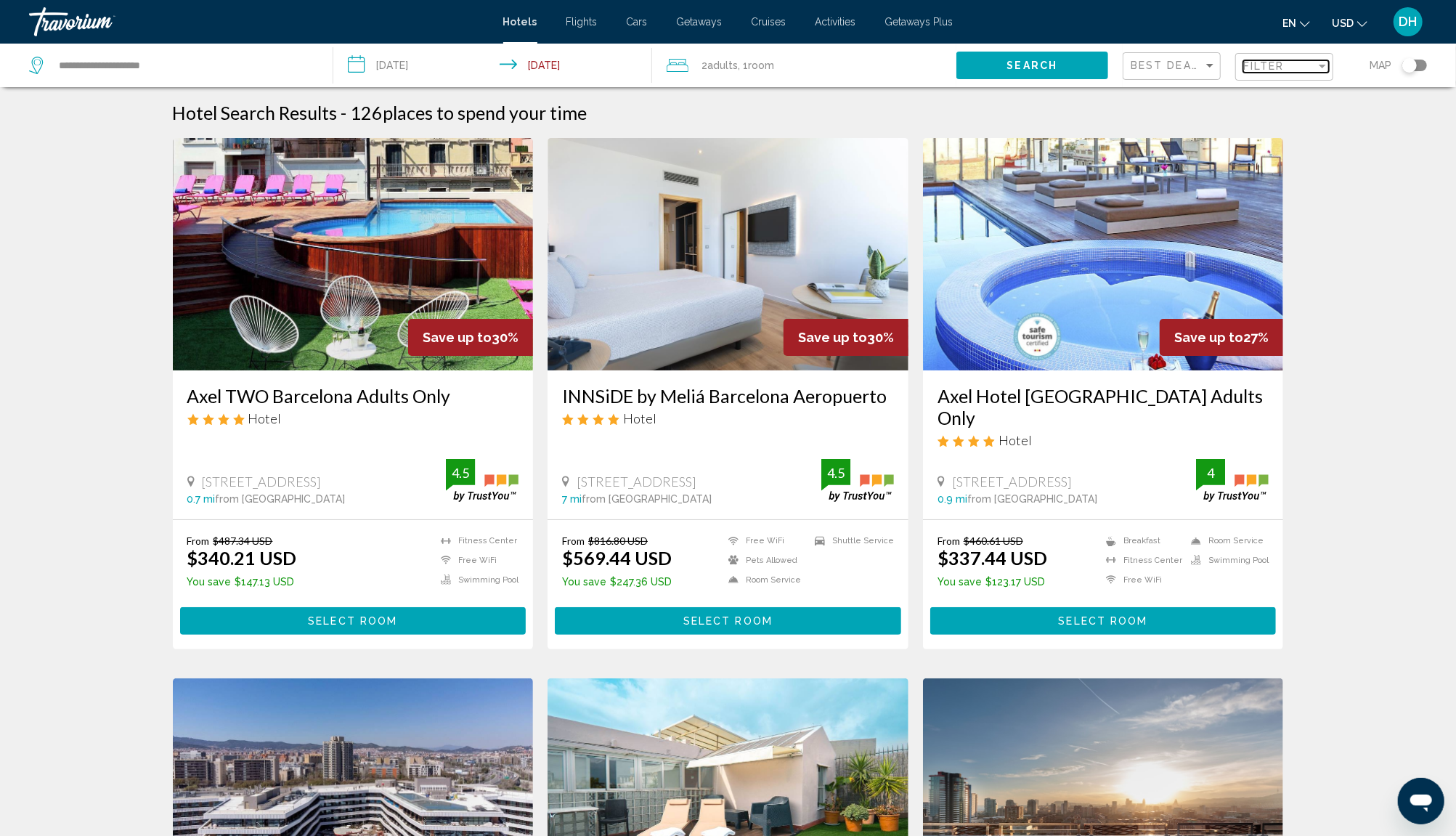
click at [1280, 67] on span "Filter" at bounding box center [1264, 66] width 41 height 11
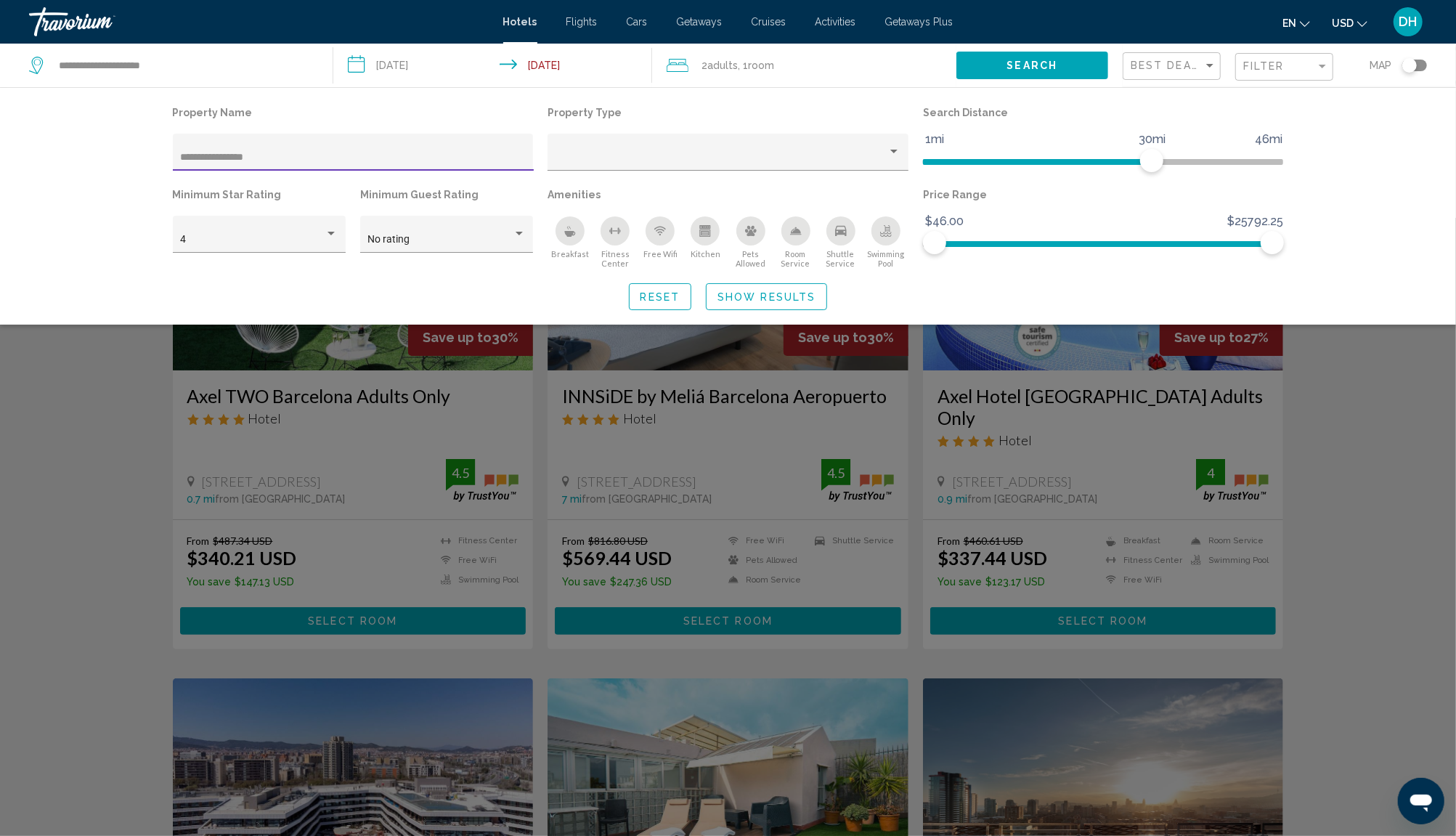
type input "**********"
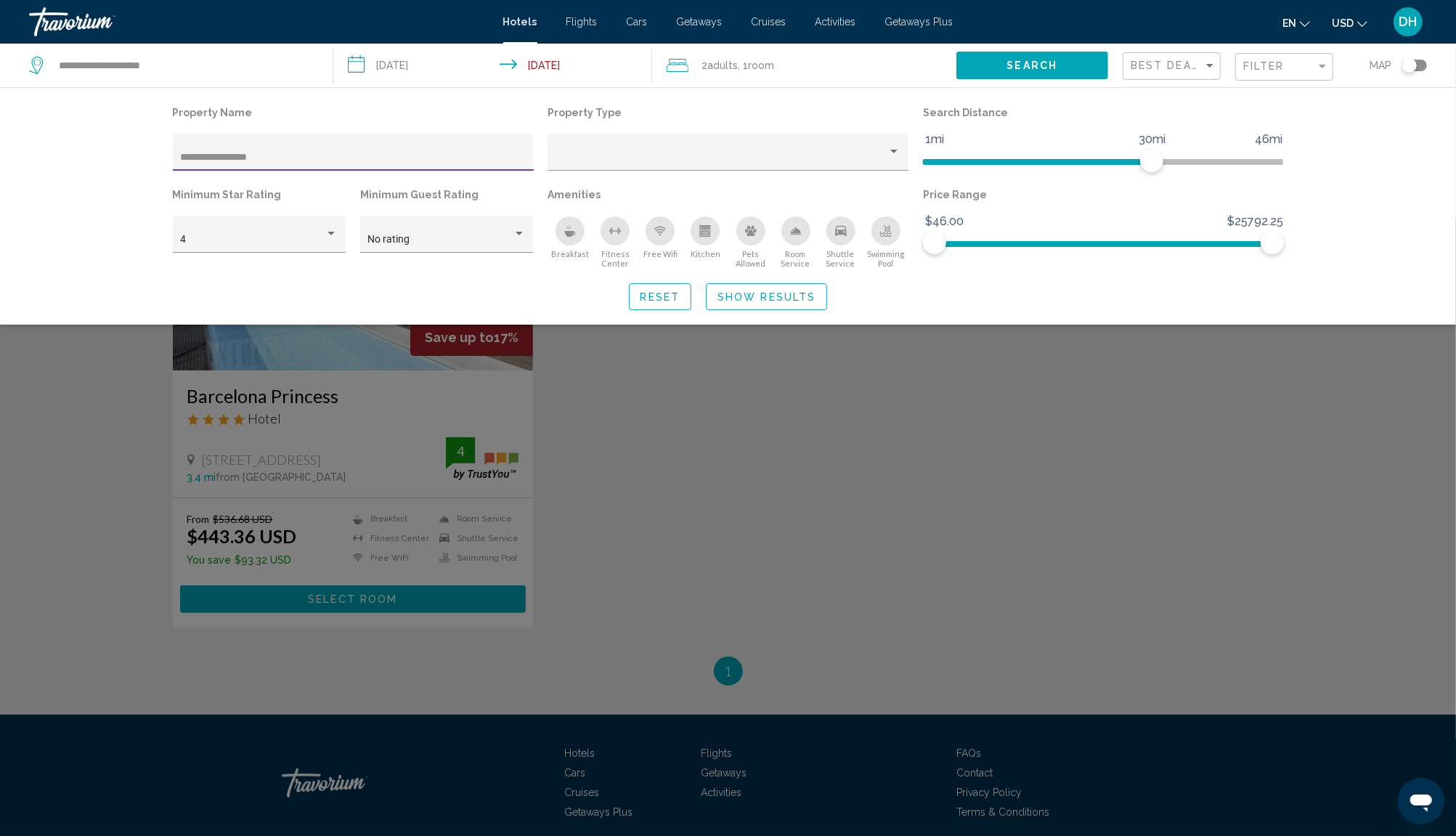
click at [646, 499] on div "Search widget" at bounding box center [728, 526] width 1456 height 618
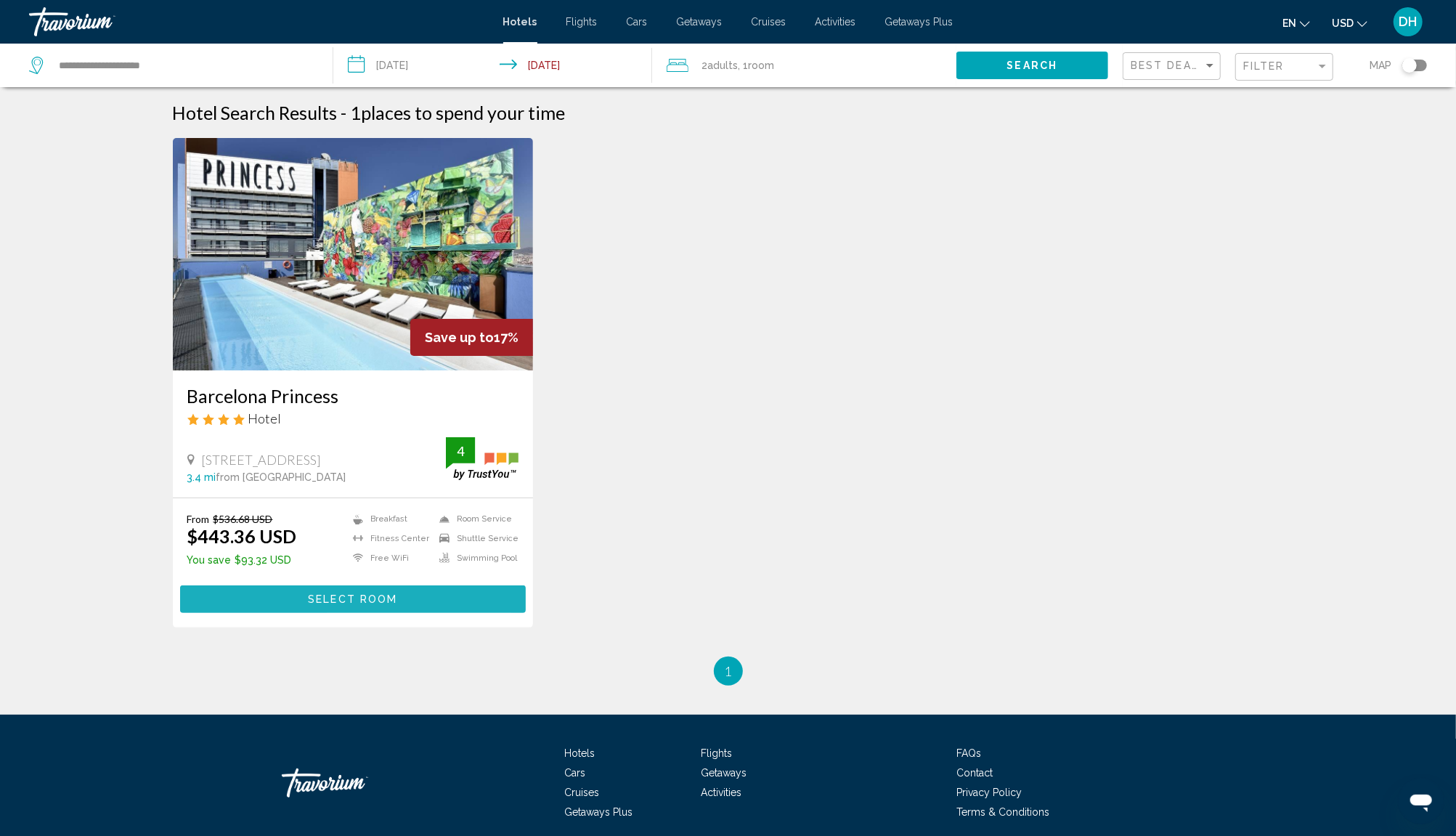
click at [334, 601] on span "Select Room" at bounding box center [352, 600] width 89 height 11
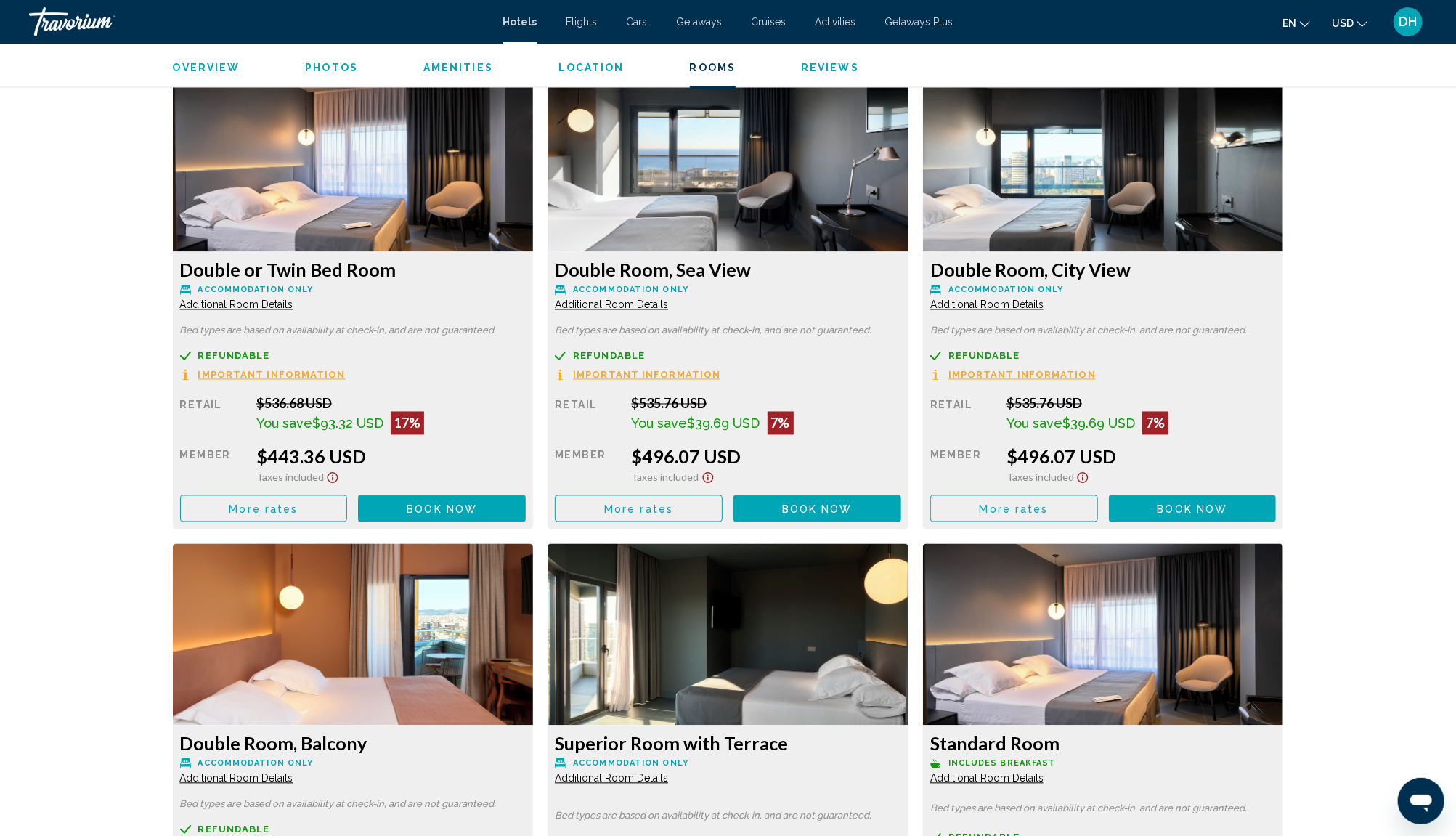
scroll to position [1992, 0]
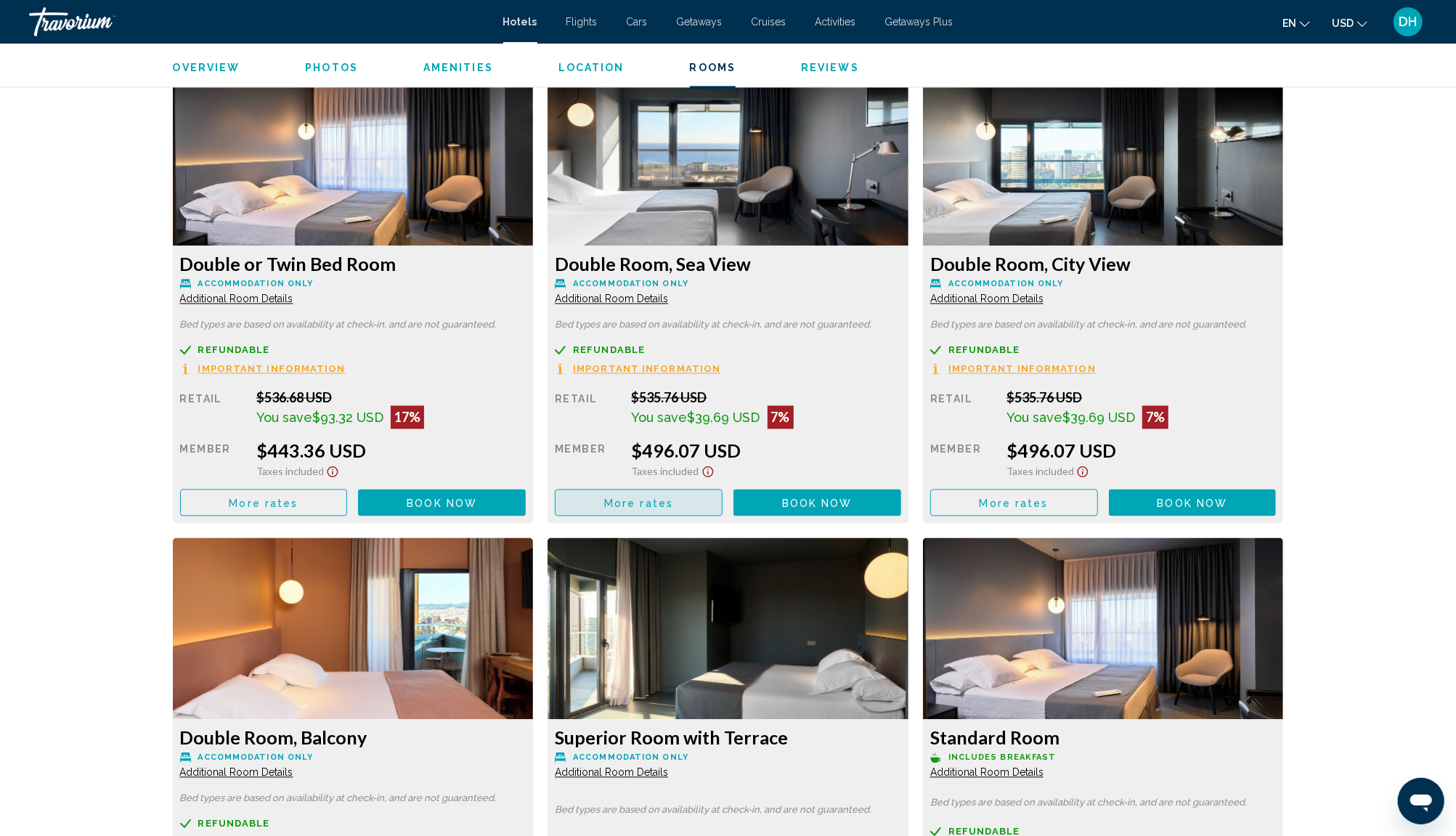
click at [633, 498] on span "More rates" at bounding box center [638, 503] width 69 height 11
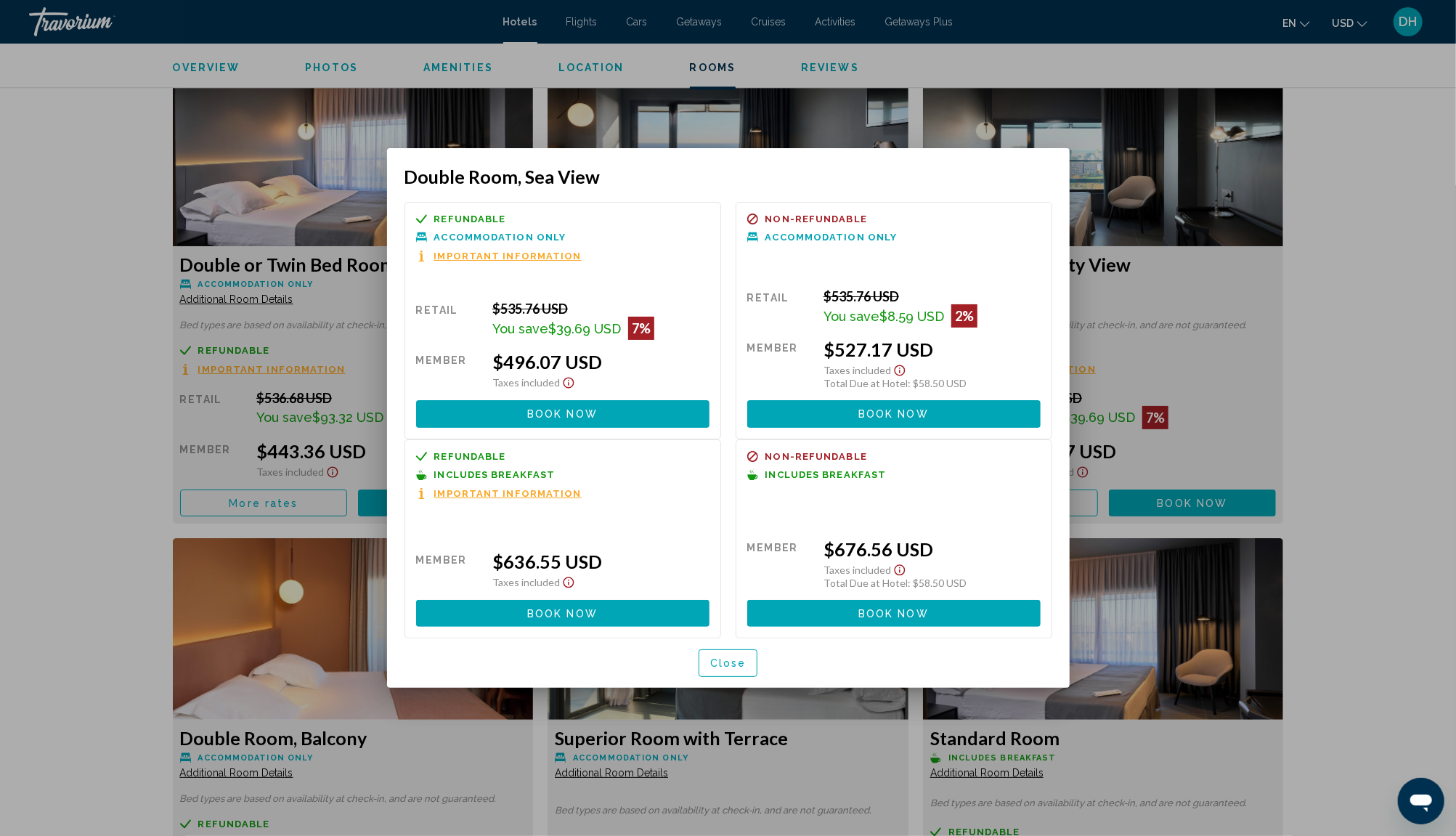
click at [1313, 254] on div at bounding box center [728, 418] width 1456 height 836
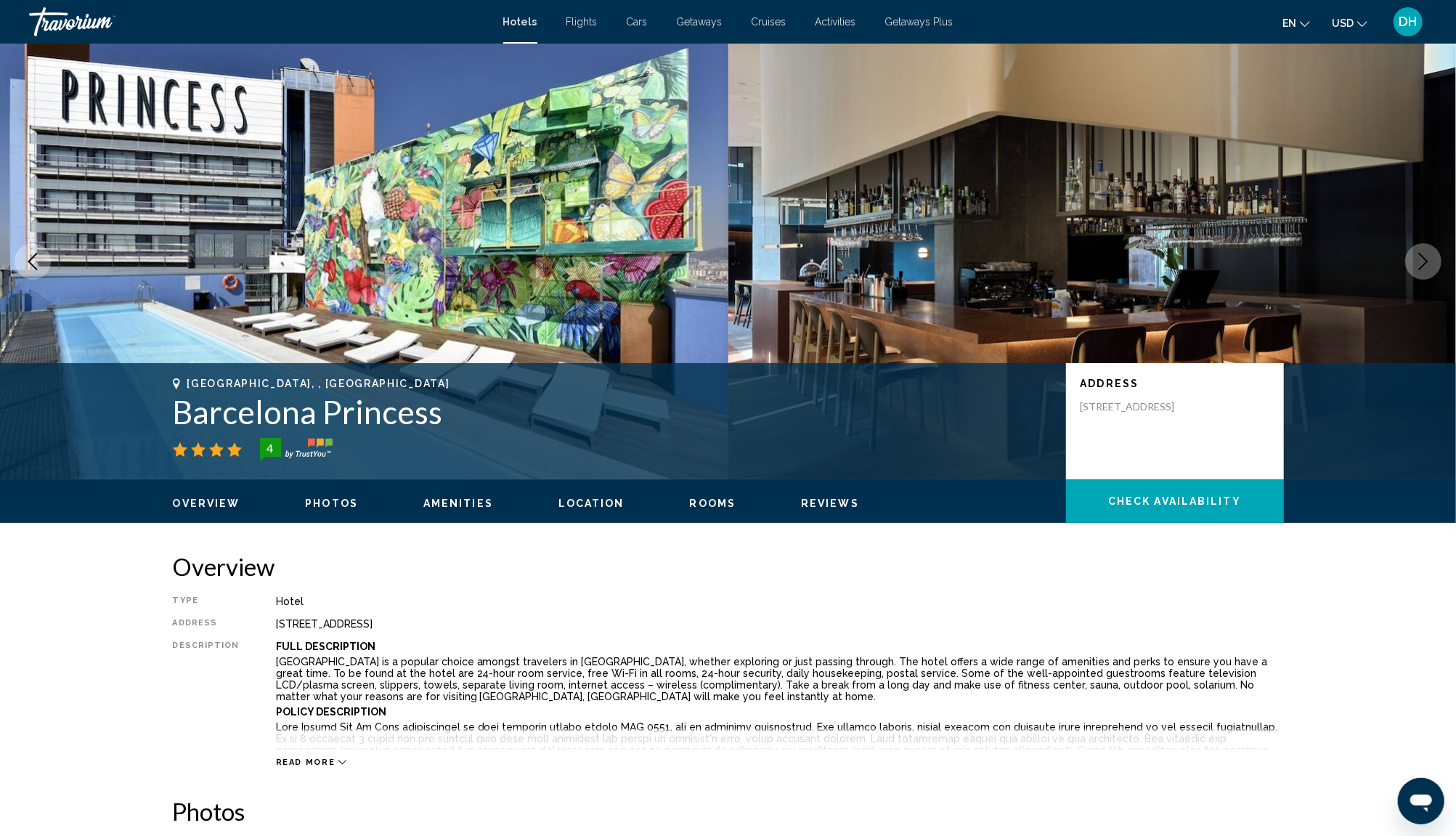
drag, startPoint x: 452, startPoint y: 425, endPoint x: 175, endPoint y: 424, distance: 277.0
click at [175, 424] on h1 "Barcelona Princess" at bounding box center [611, 411] width 878 height 37
click at [436, 421] on h1 "Barcelona Princess" at bounding box center [611, 411] width 878 height 37
drag, startPoint x: 449, startPoint y: 411, endPoint x: 175, endPoint y: 416, distance: 274.0
click at [175, 416] on h1 "Barcelona Princess" at bounding box center [611, 411] width 878 height 37
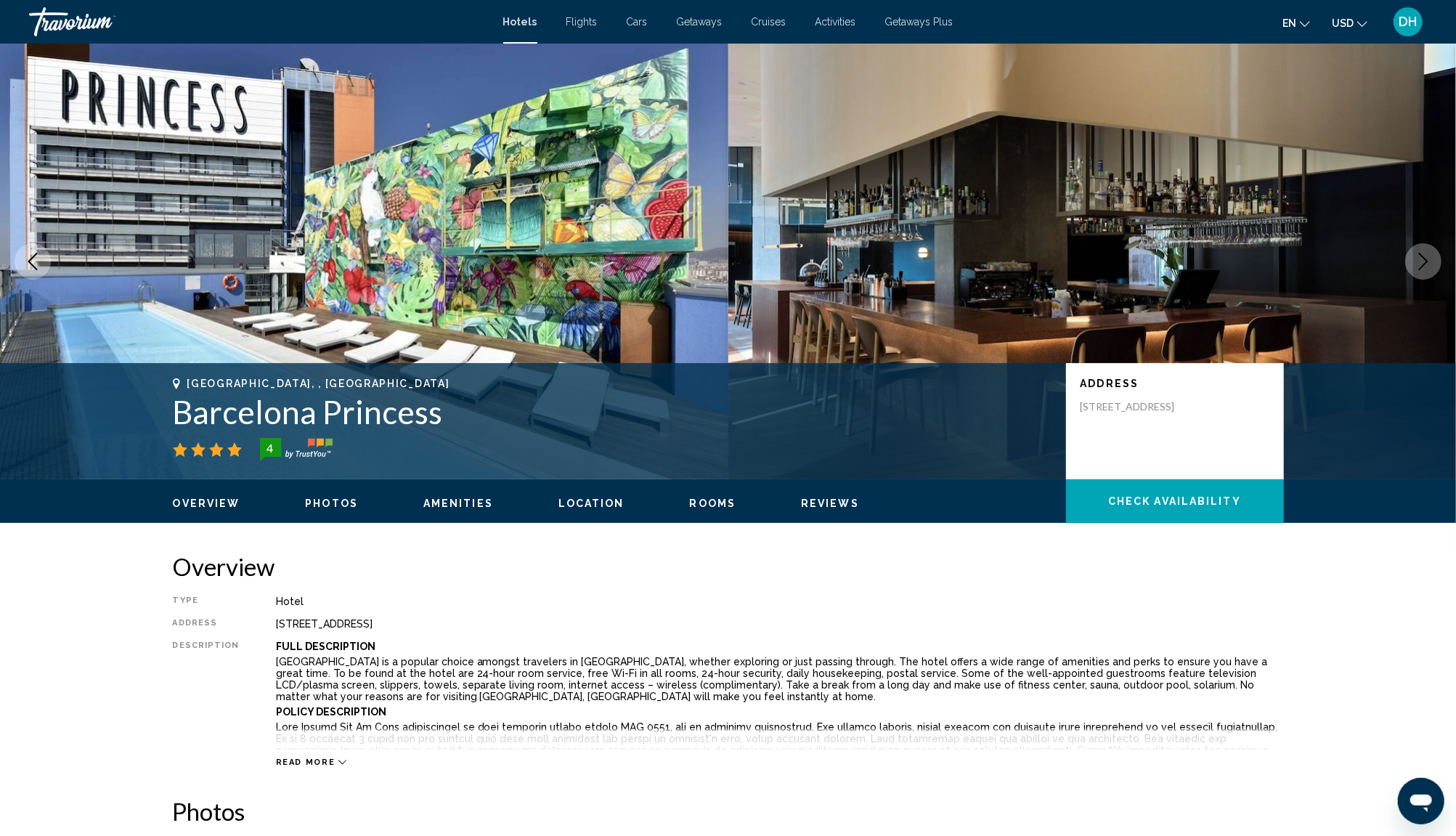
copy h1 "Barcelona Princess"
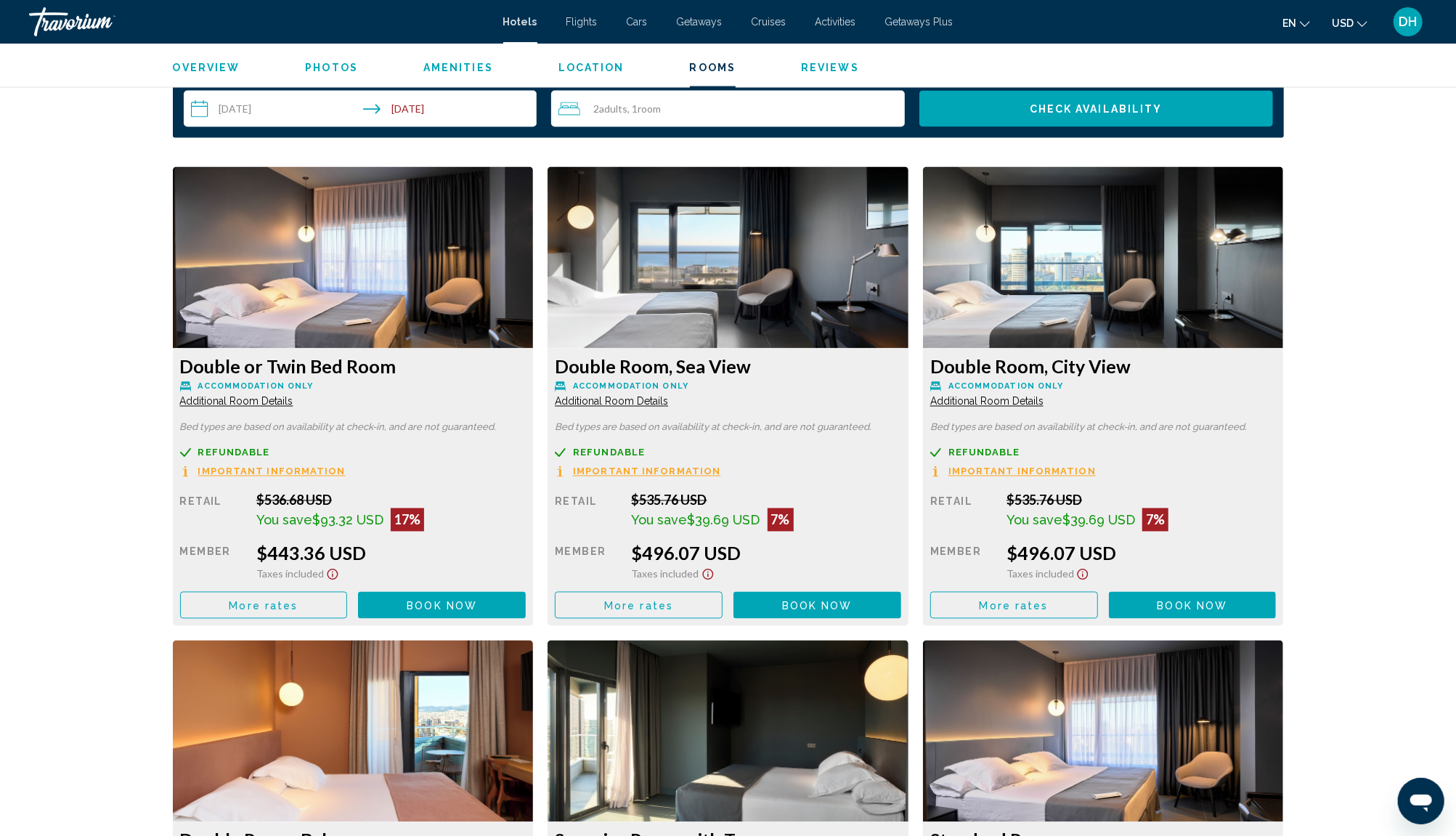
scroll to position [1847, 0]
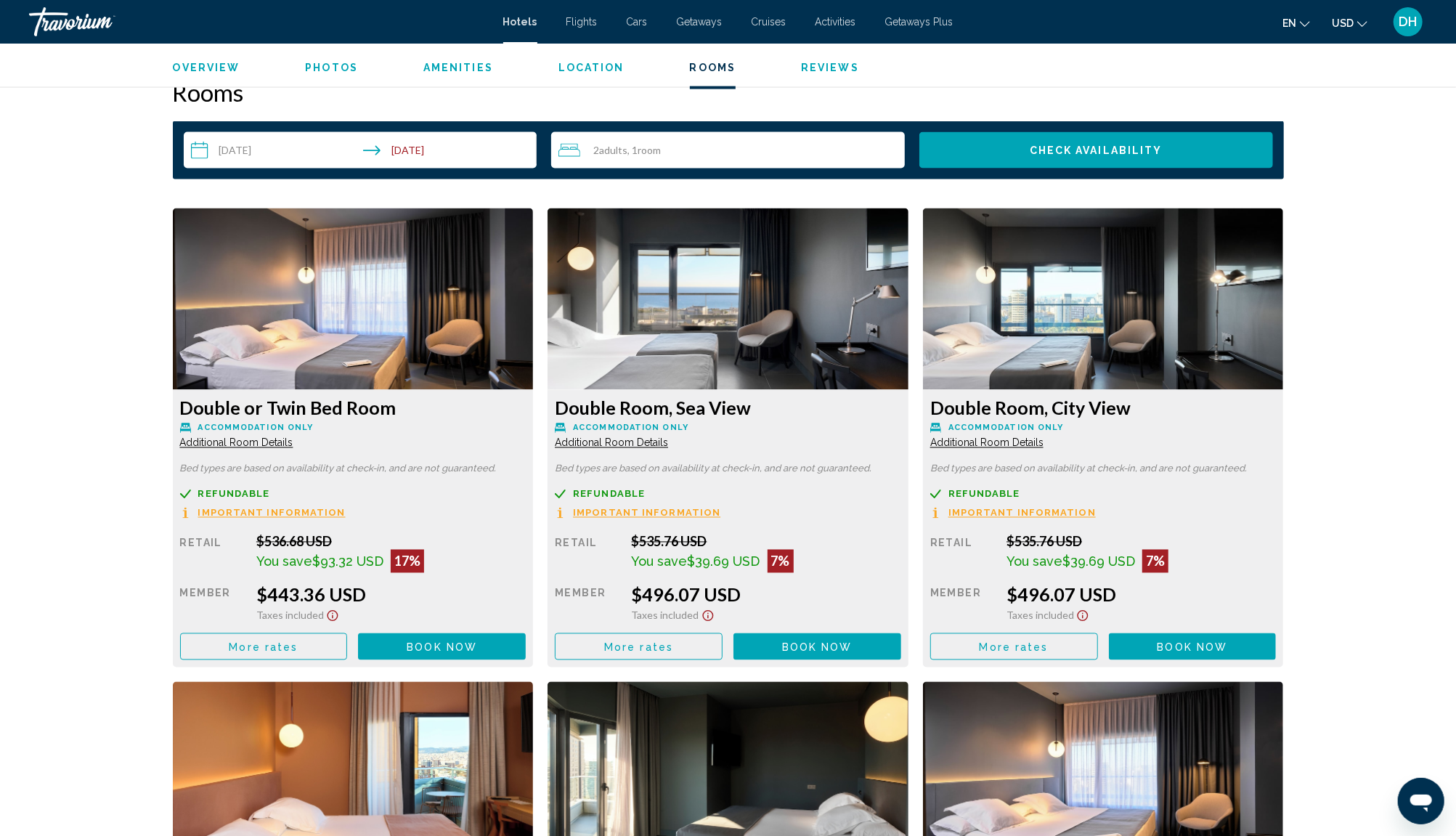
click at [298, 644] on span "More rates" at bounding box center [263, 647] width 69 height 11
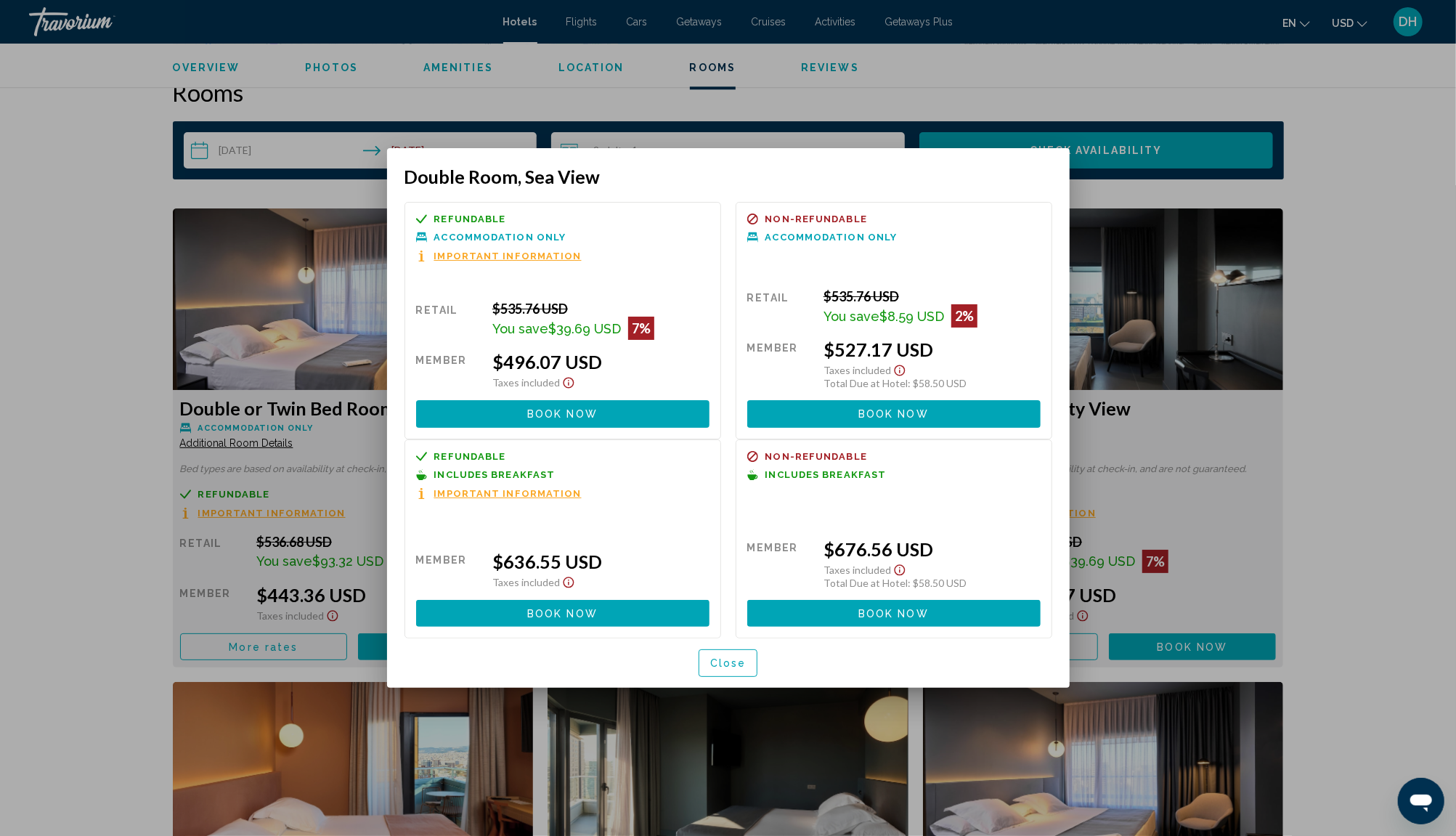
scroll to position [0, 0]
click at [1328, 517] on div at bounding box center [728, 418] width 1456 height 836
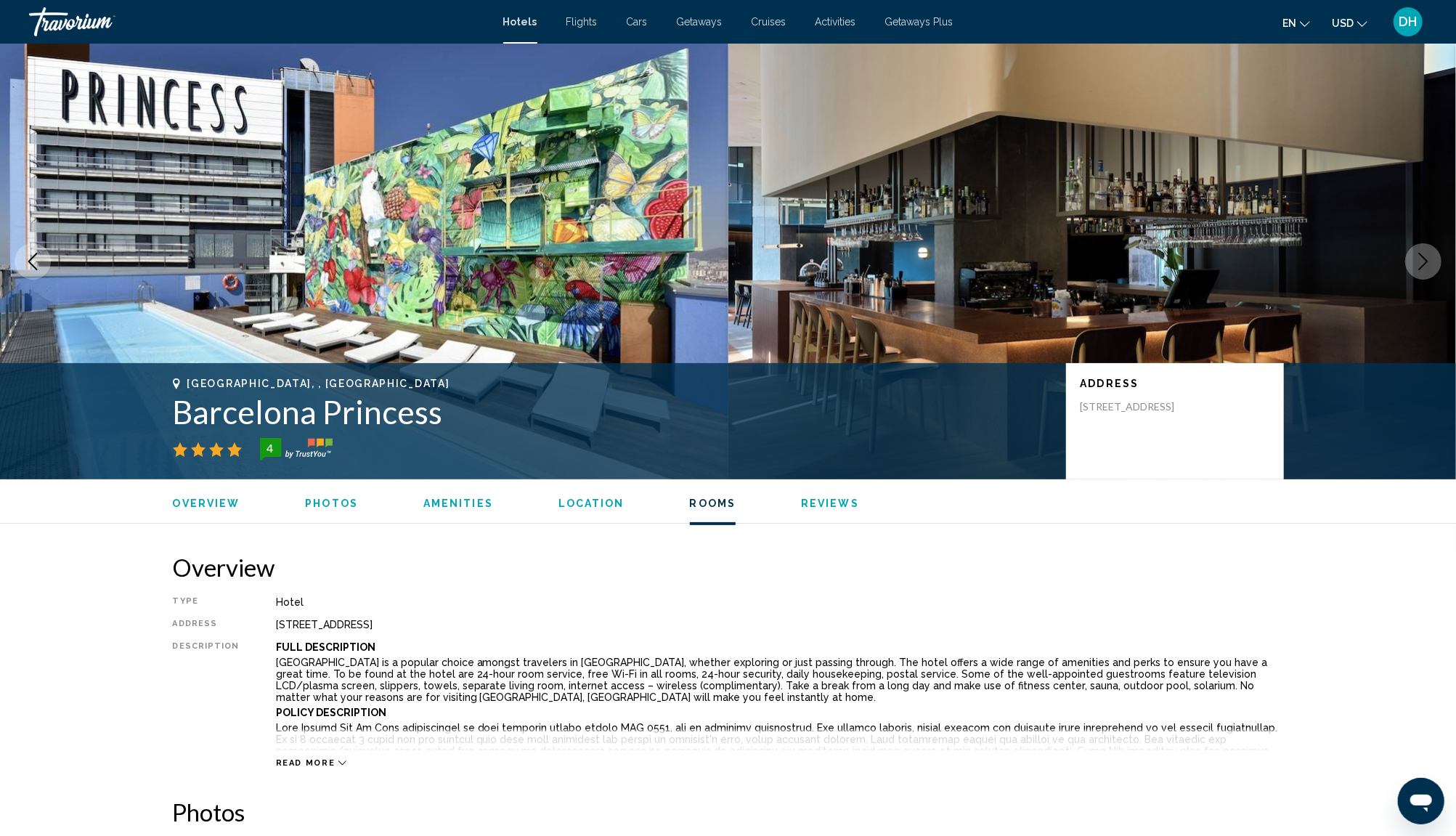
scroll to position [1847, 0]
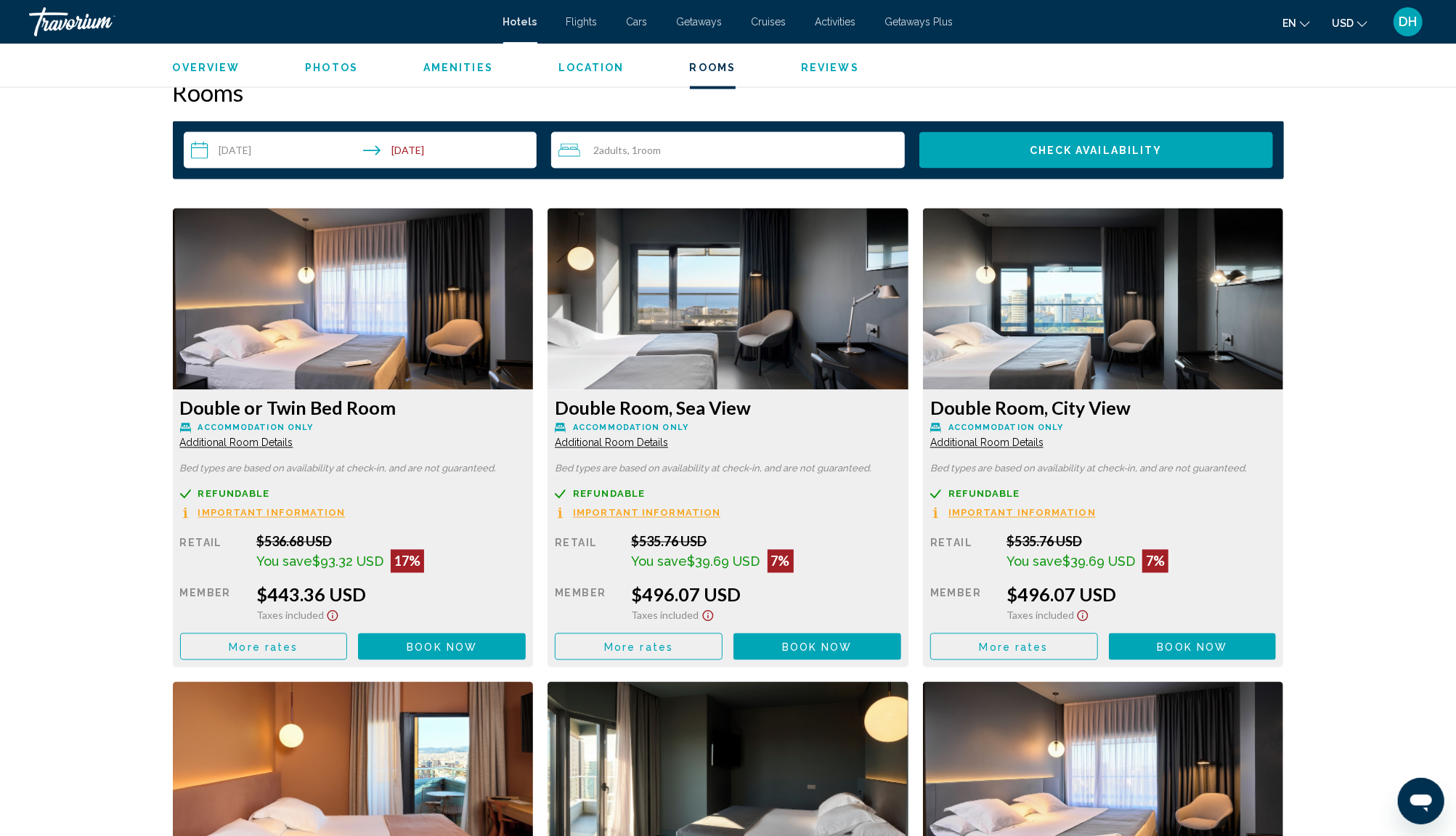
click at [917, 502] on div "Double Room, City View Accommodation Only Additional Room Details Bed types are…" at bounding box center [1103, 438] width 375 height 459
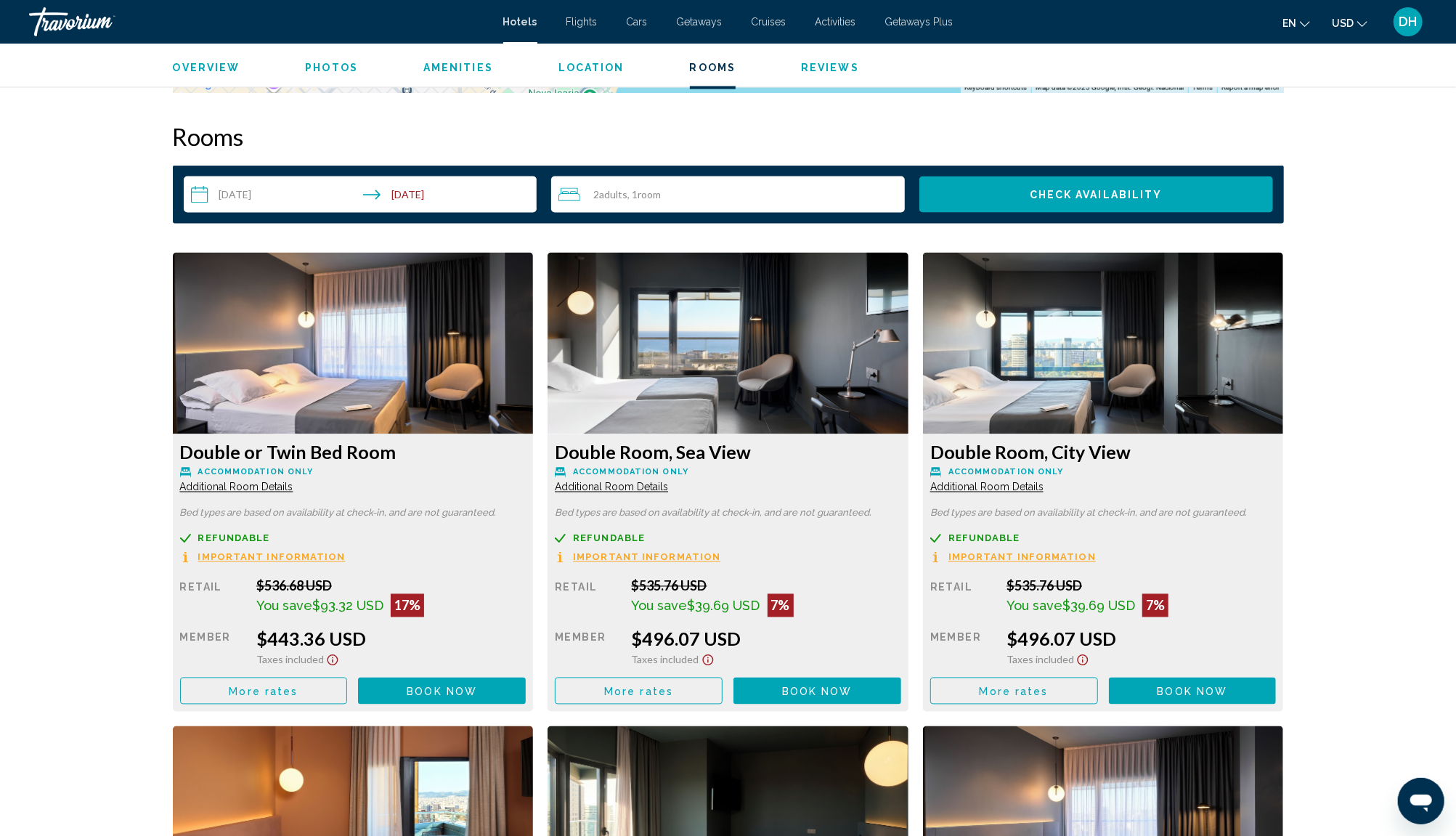
scroll to position [2008, 0]
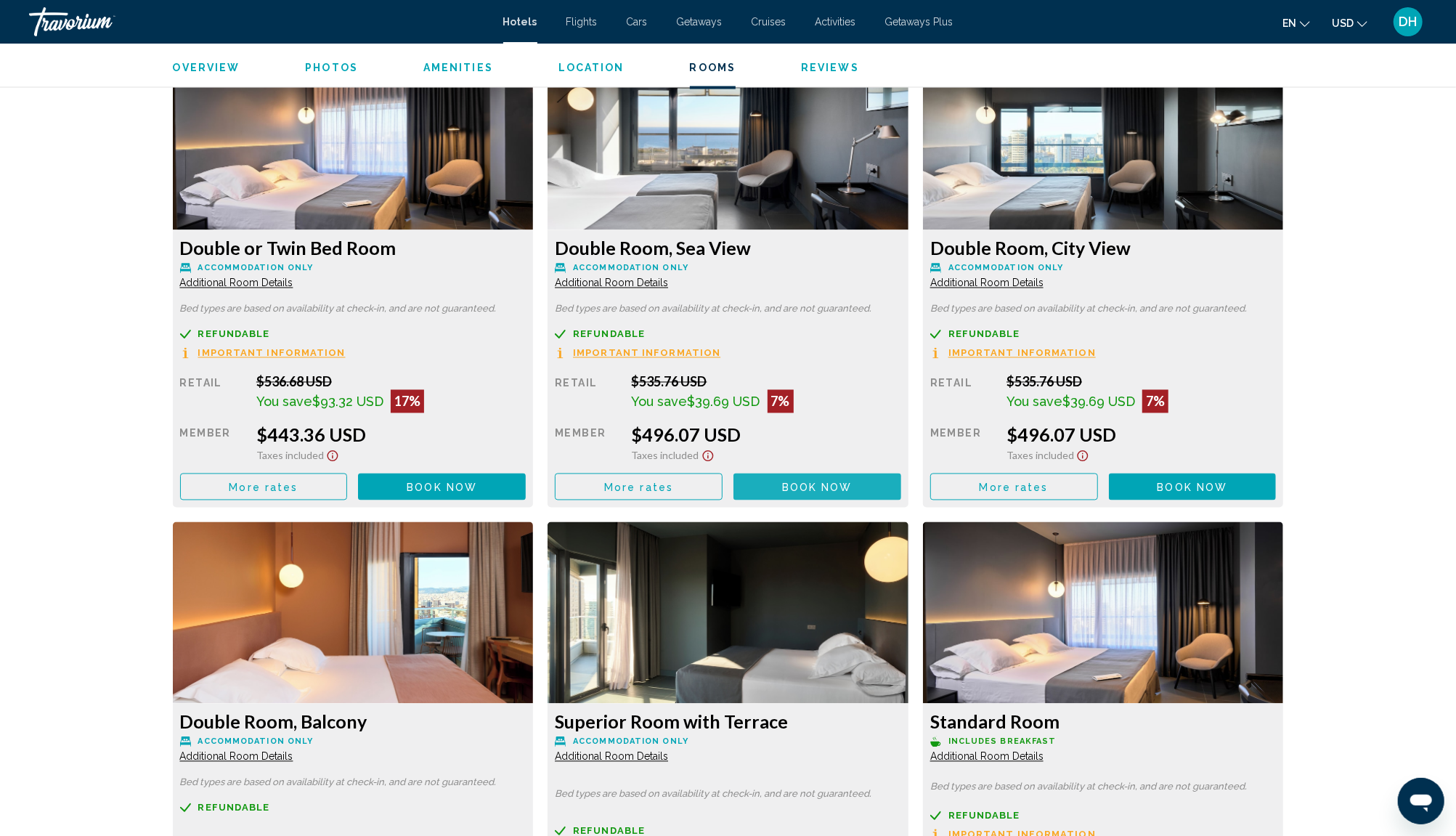
click at [804, 492] on span "Book now" at bounding box center [817, 487] width 70 height 11
